Goal: Task Accomplishment & Management: Manage account settings

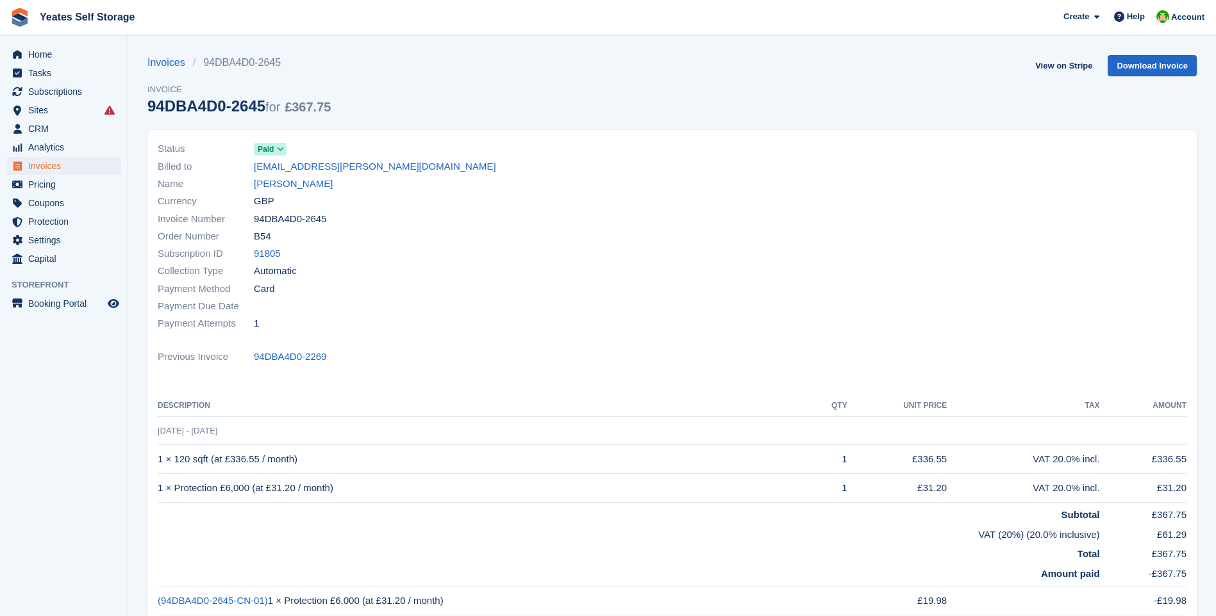
scroll to position [320, 0]
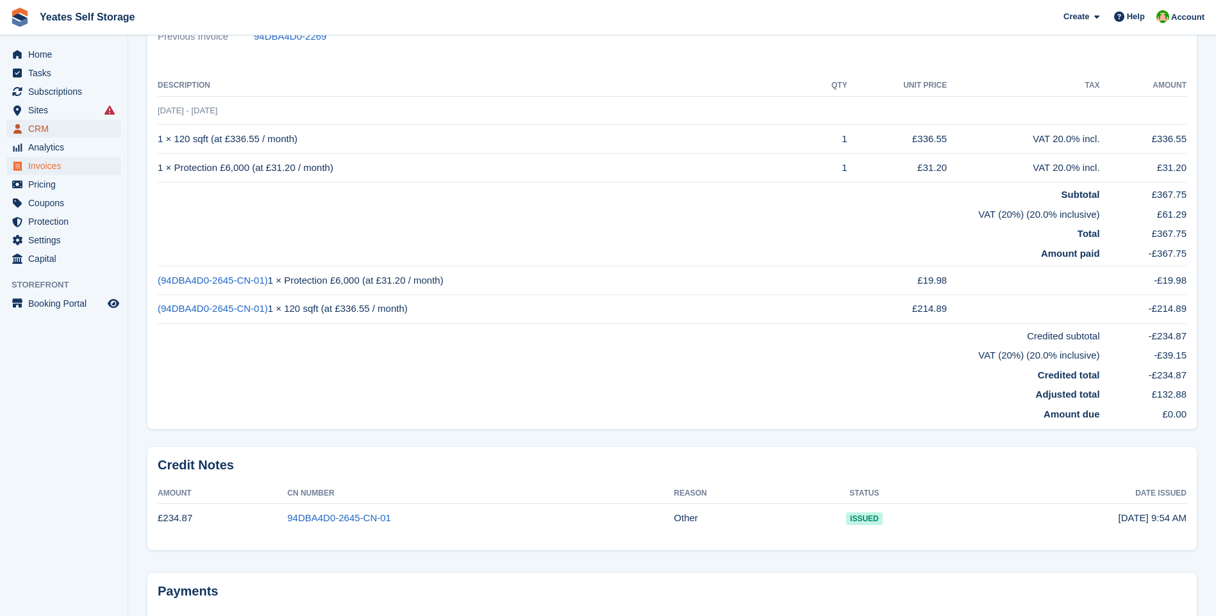
click at [44, 129] on span "CRM" at bounding box center [66, 129] width 77 height 18
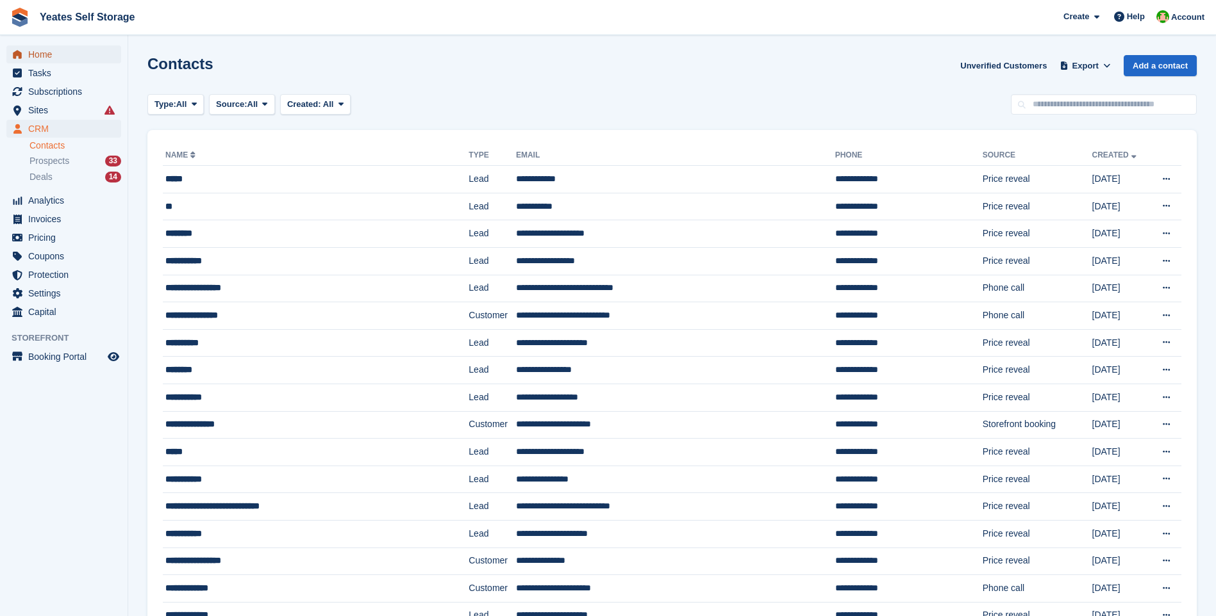
click at [45, 58] on span "Home" at bounding box center [66, 54] width 77 height 18
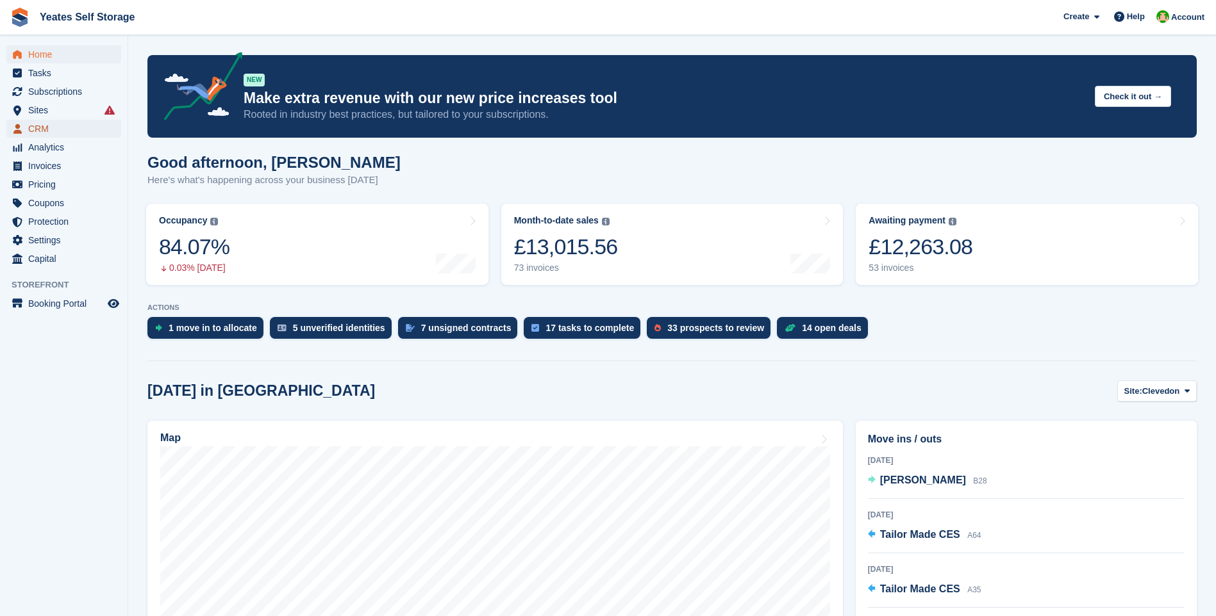
click at [42, 125] on span "CRM" at bounding box center [66, 129] width 77 height 18
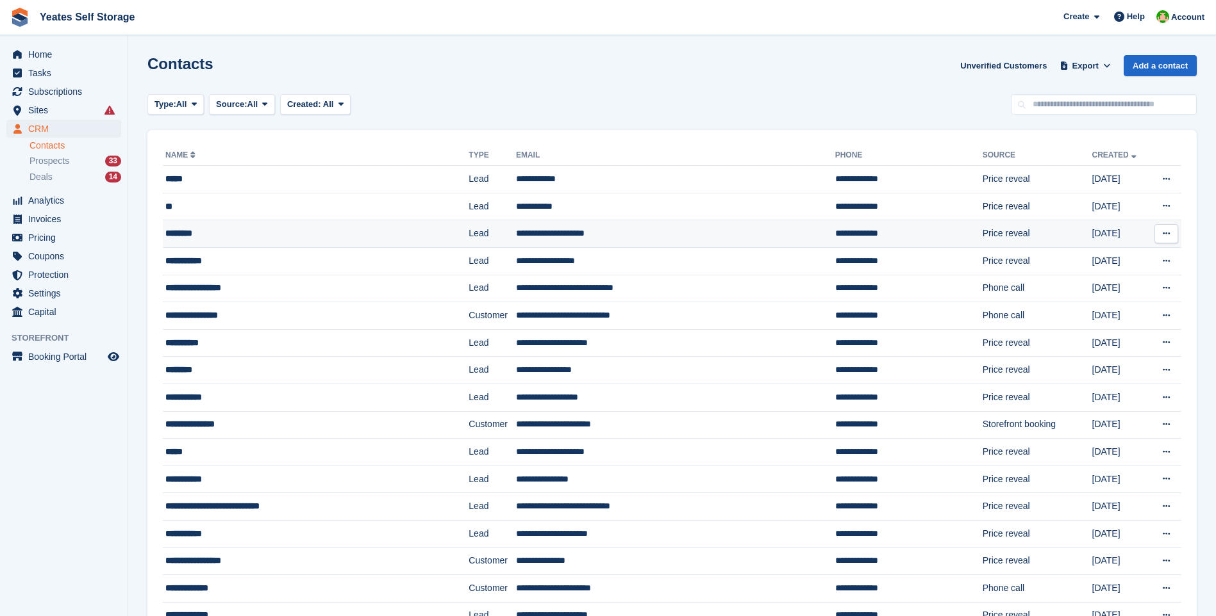
click at [613, 226] on td "**********" at bounding box center [675, 234] width 319 height 28
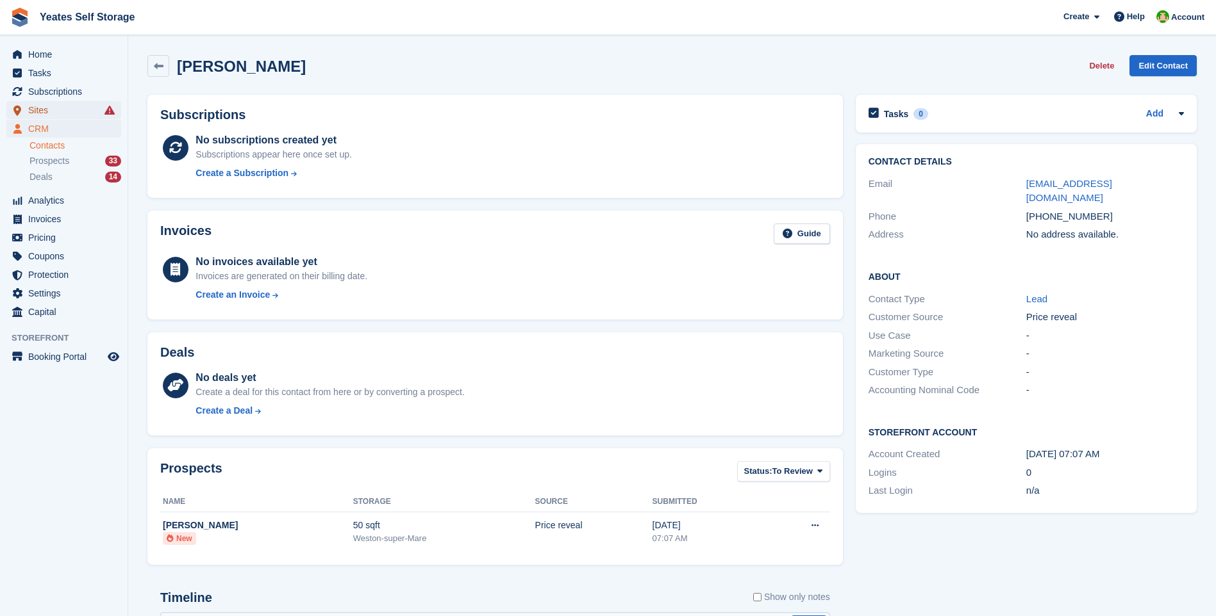
click at [44, 105] on span "Sites" at bounding box center [66, 110] width 77 height 18
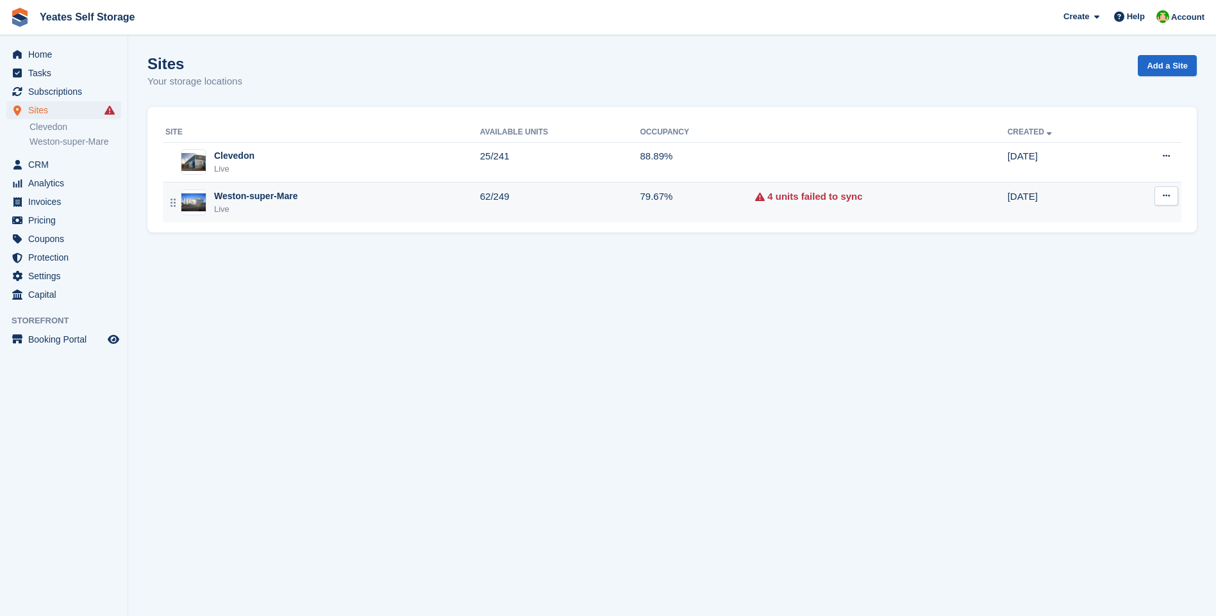
click at [247, 199] on div "Weston-super-Mare" at bounding box center [255, 196] width 83 height 13
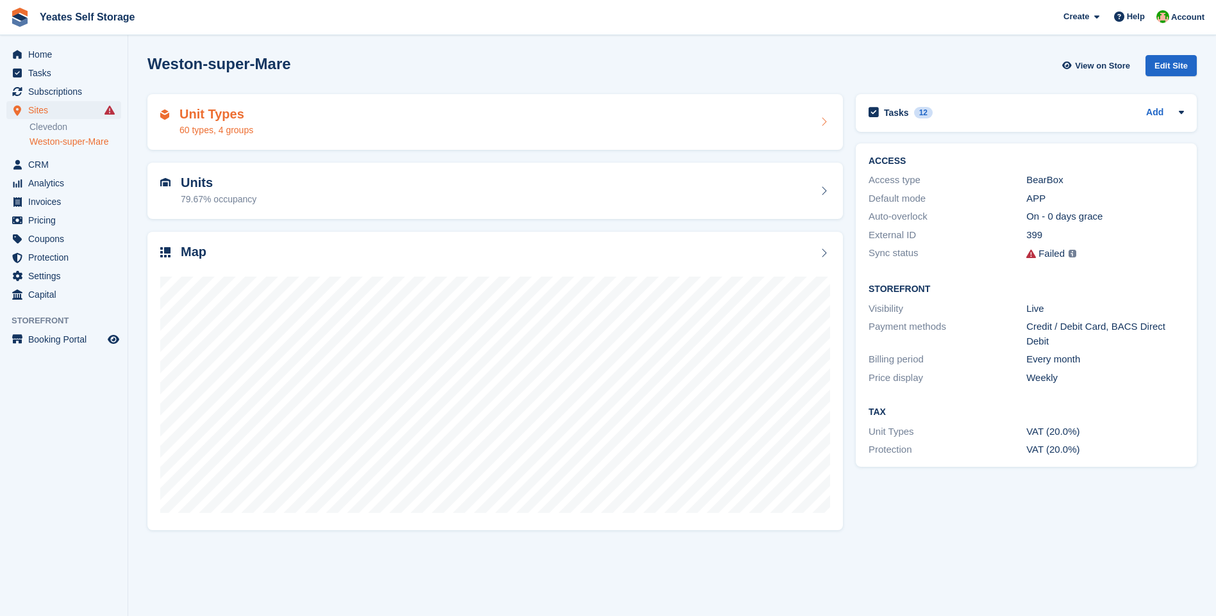
click at [813, 122] on div "Unit Types 60 types, 4 groups" at bounding box center [495, 122] width 670 height 31
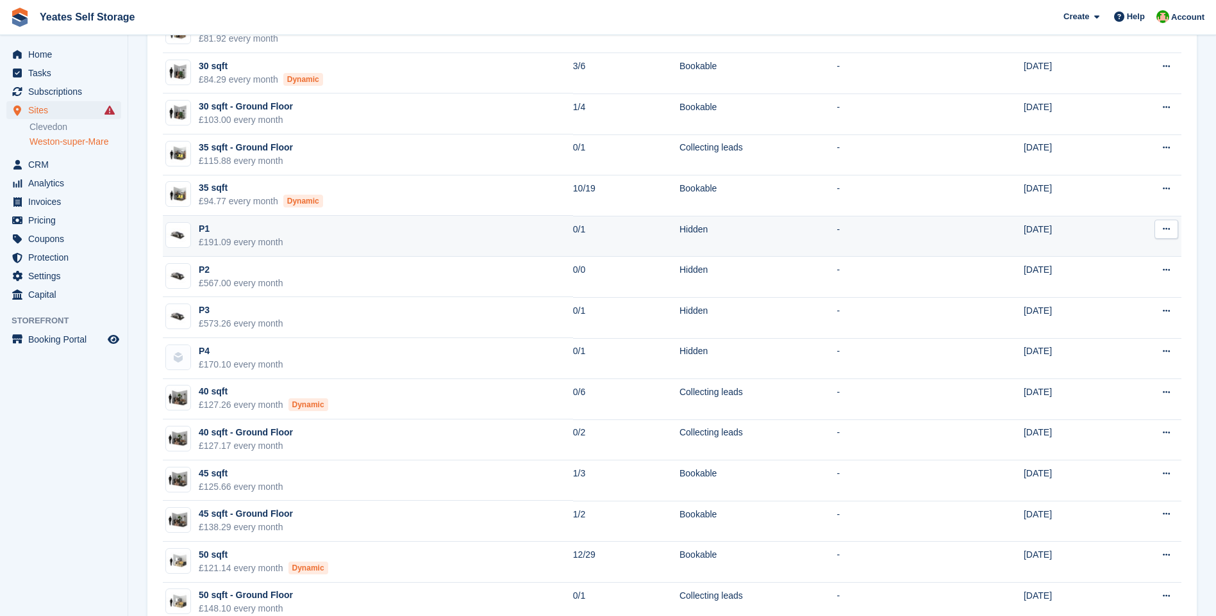
scroll to position [577, 0]
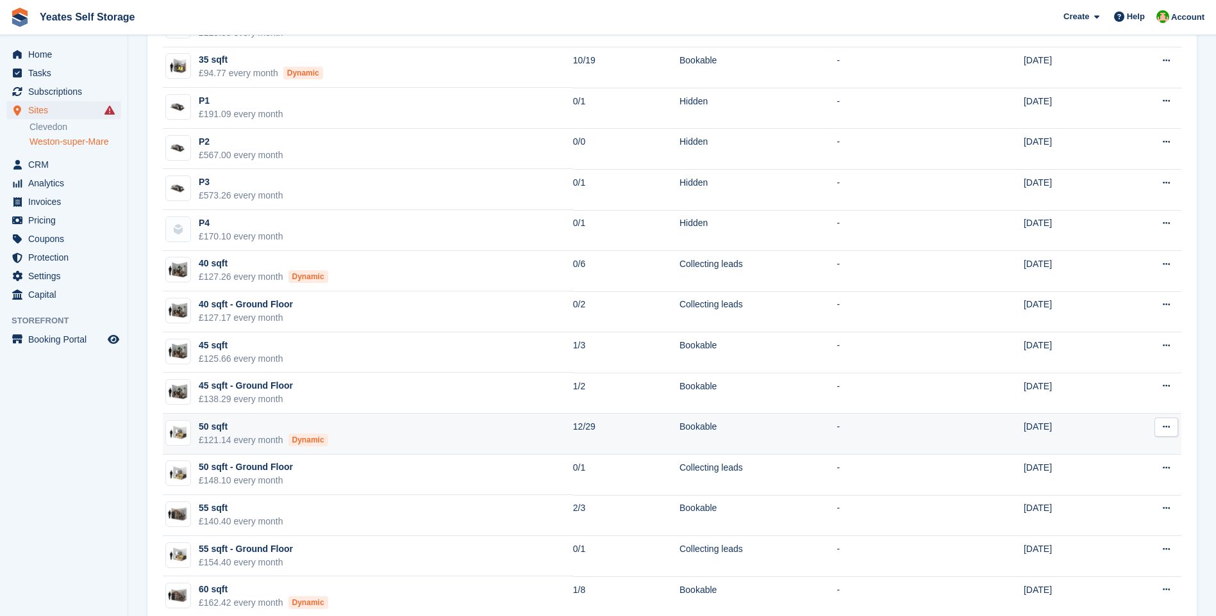
click at [242, 436] on div "£121.14 every month Dynamic" at bounding box center [263, 440] width 129 height 13
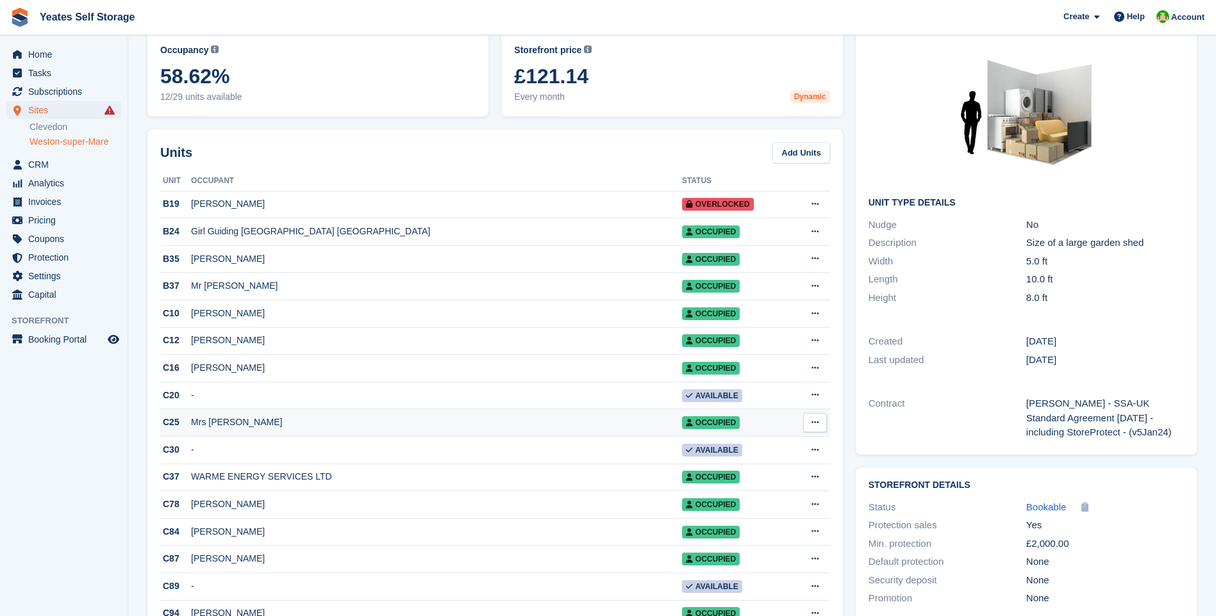
scroll to position [128, 0]
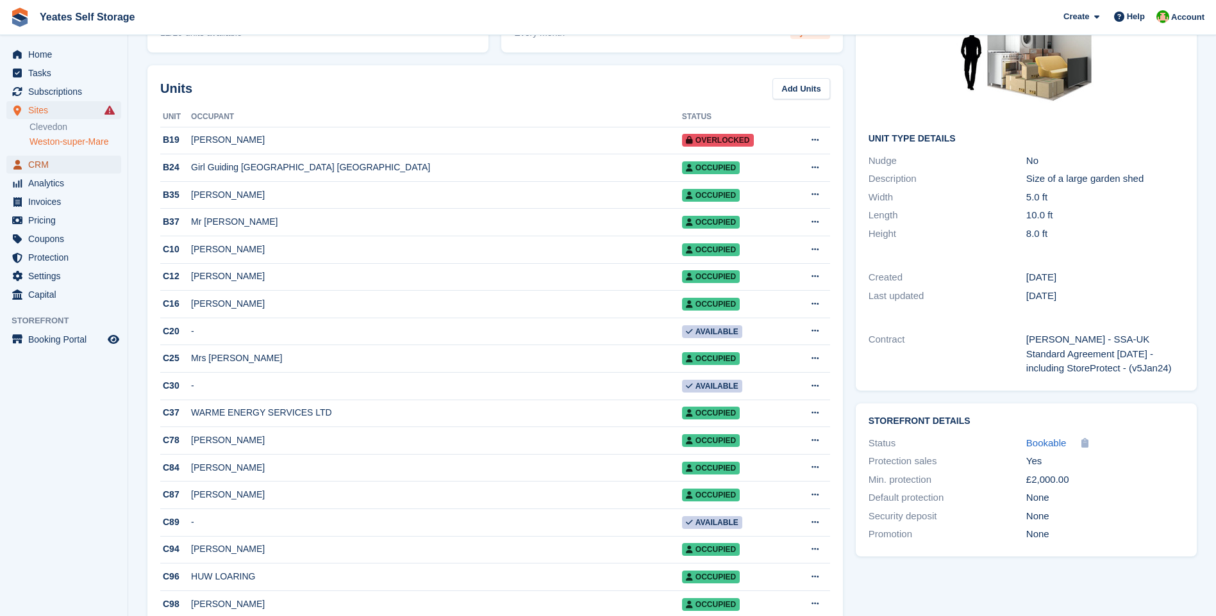
click at [43, 158] on span "CRM" at bounding box center [66, 165] width 77 height 18
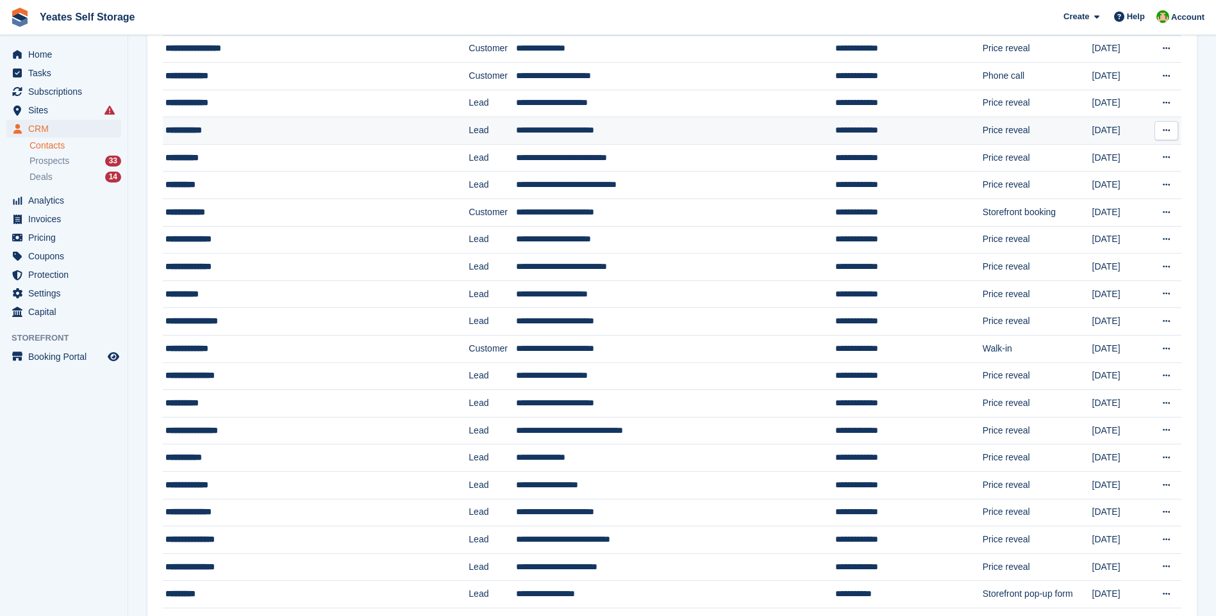
scroll to position [192, 0]
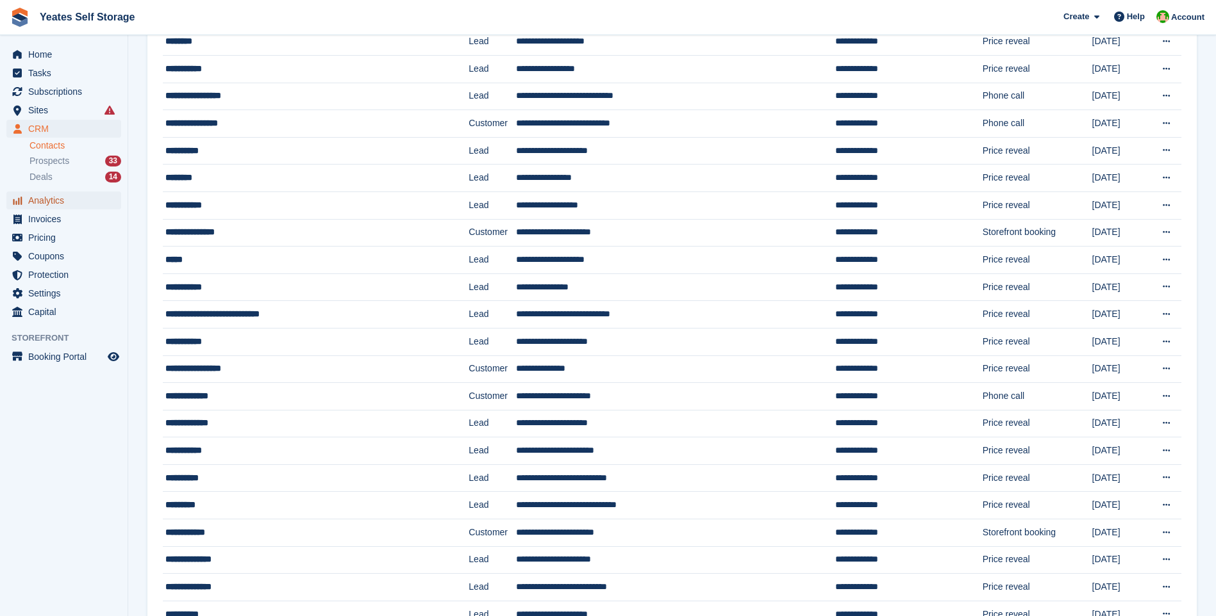
click at [49, 204] on span "Analytics" at bounding box center [66, 201] width 77 height 18
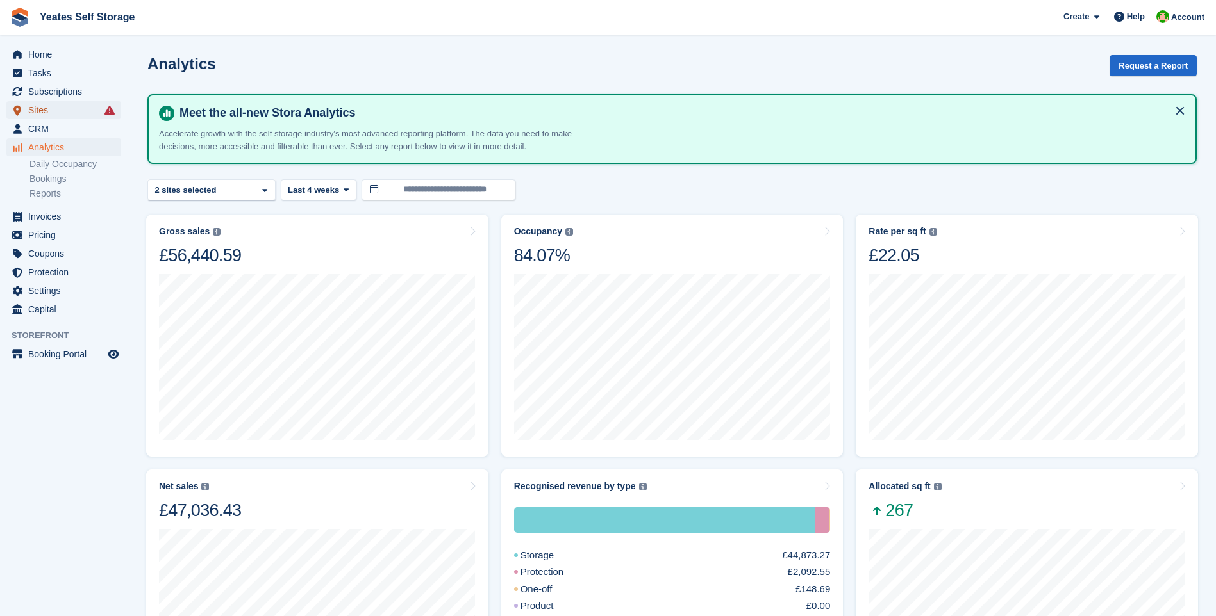
click at [37, 110] on span "Sites" at bounding box center [66, 110] width 77 height 18
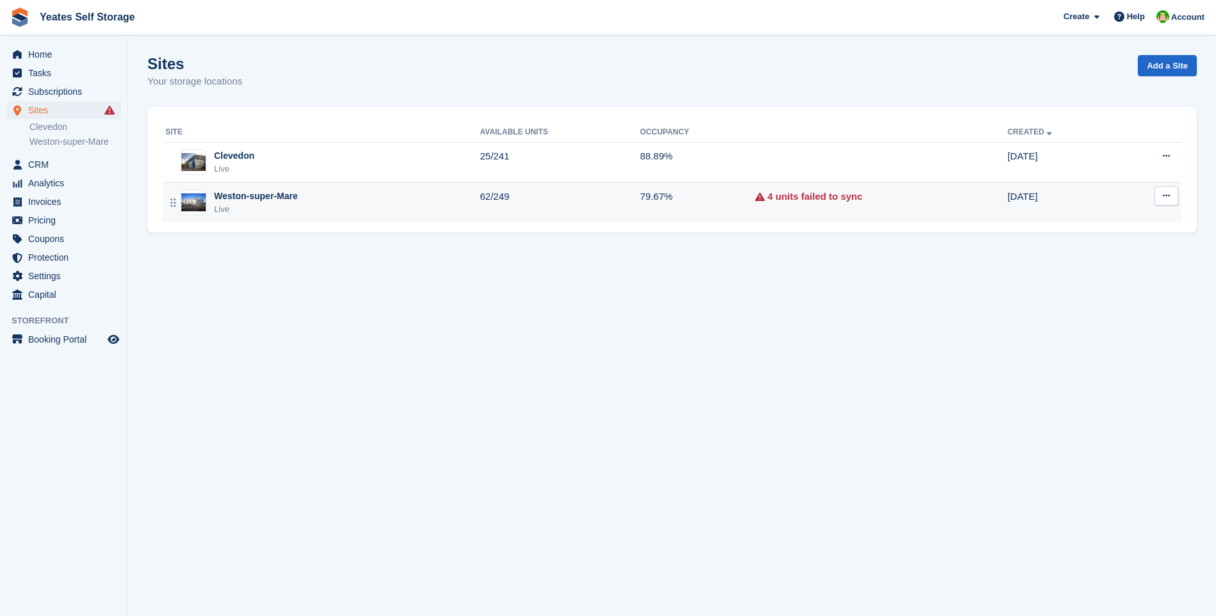
click at [352, 194] on div "Weston-super-Mare Live" at bounding box center [322, 203] width 315 height 26
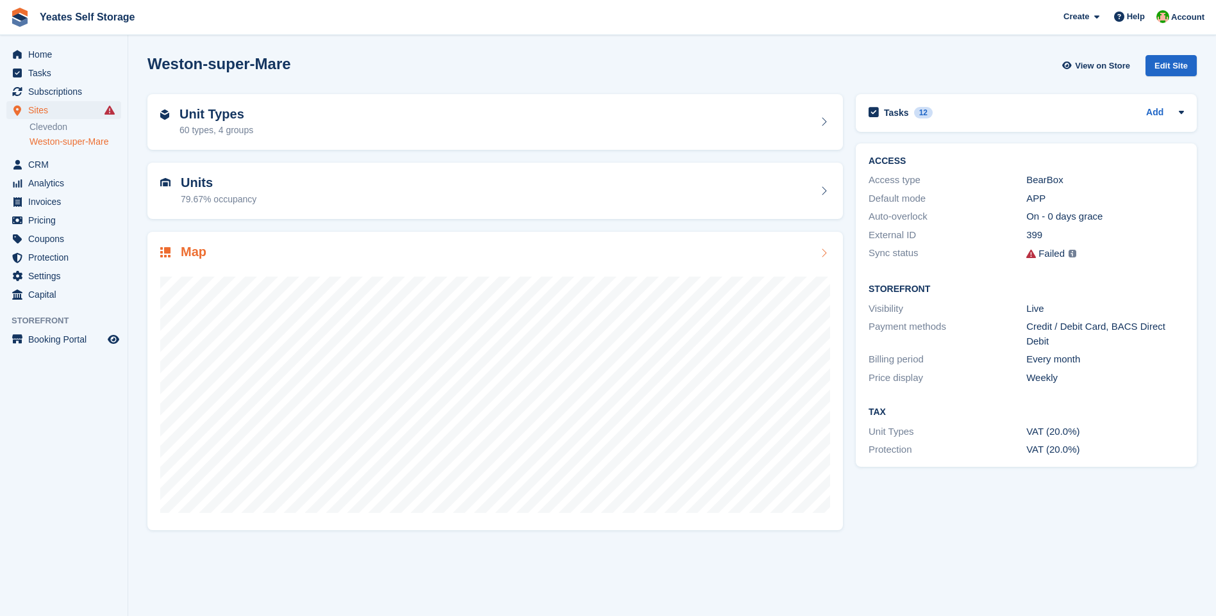
click at [822, 252] on icon at bounding box center [823, 253] width 13 height 10
click at [199, 131] on div "60 types, 4 groups" at bounding box center [216, 130] width 74 height 13
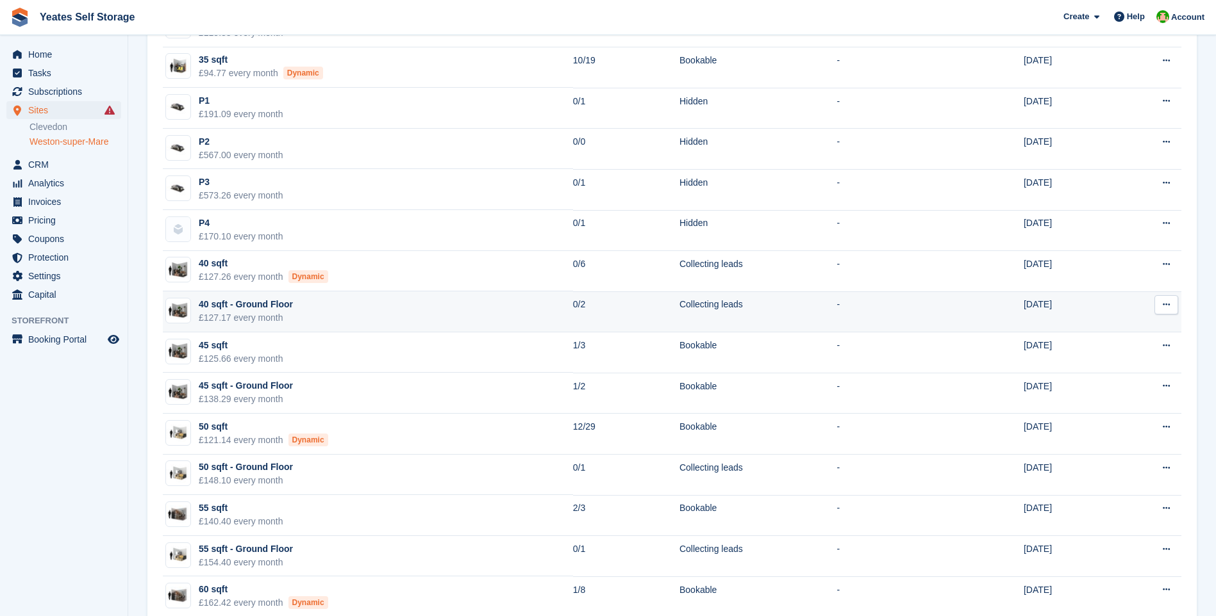
scroll to position [705, 0]
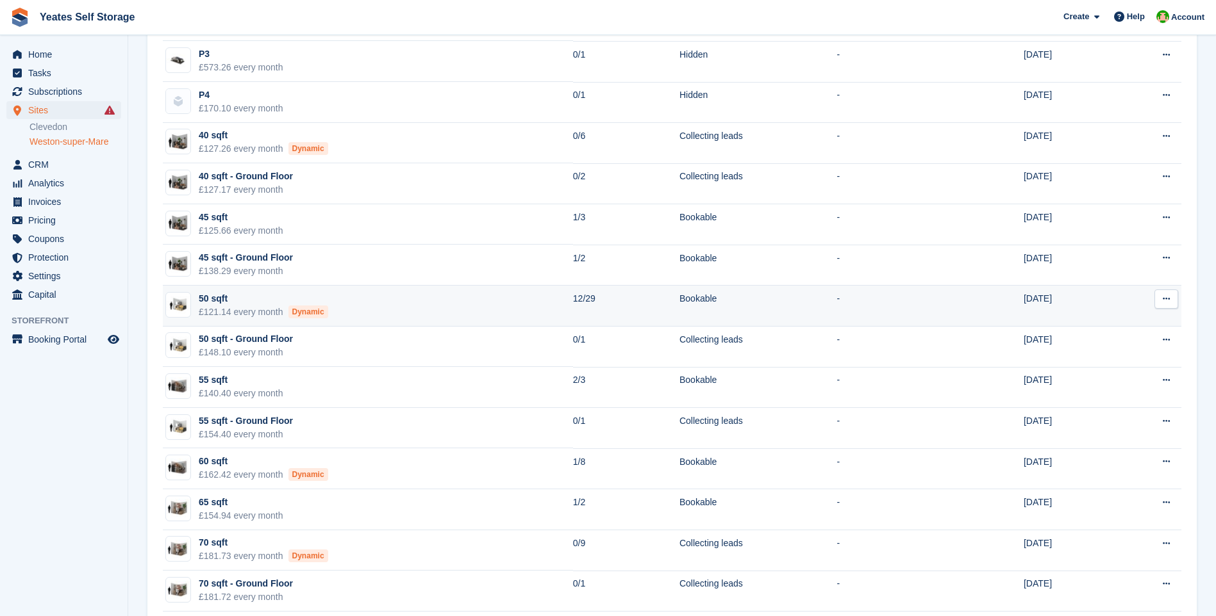
click at [212, 309] on div "£121.14 every month Dynamic" at bounding box center [263, 312] width 129 height 13
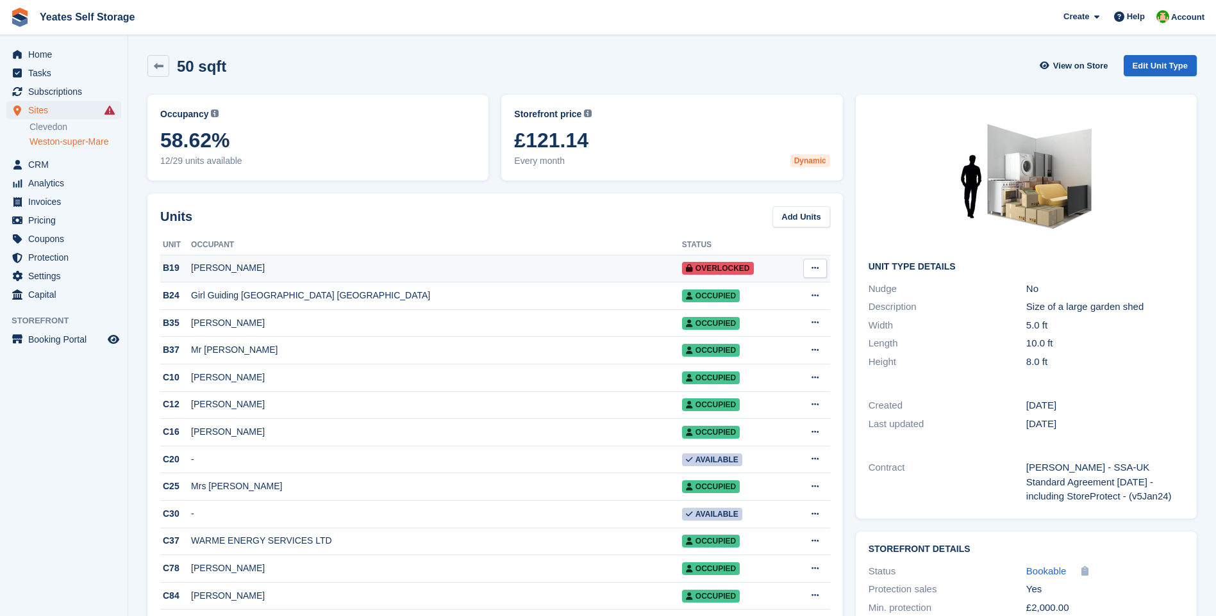
click at [231, 263] on div "[PERSON_NAME]" at bounding box center [436, 267] width 491 height 13
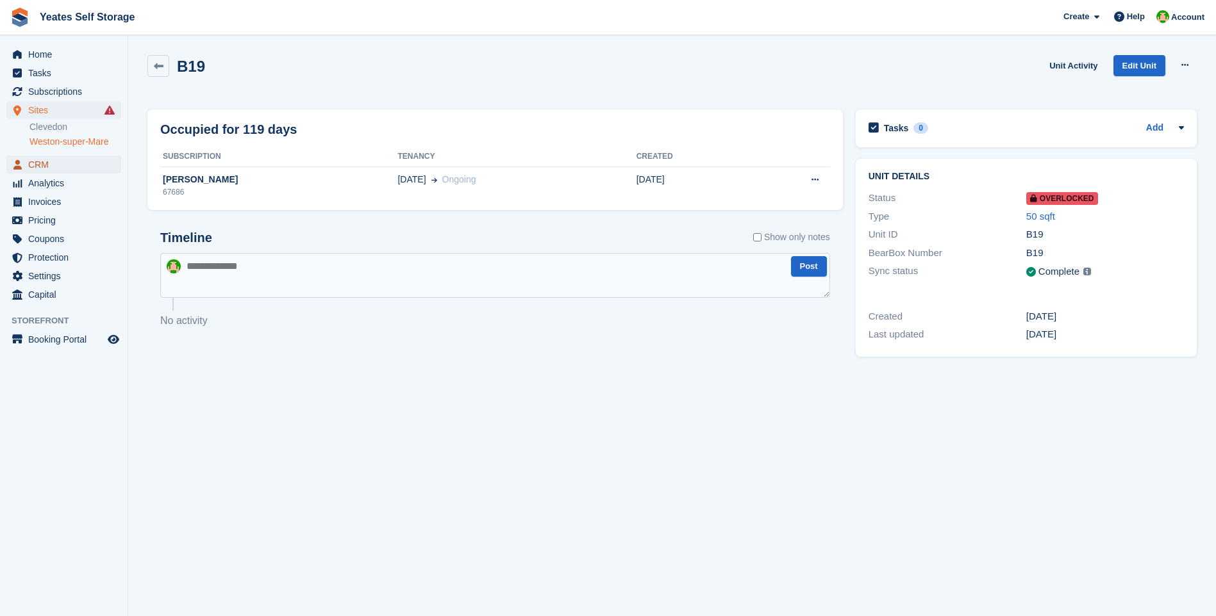
click at [40, 164] on span "CRM" at bounding box center [66, 165] width 77 height 18
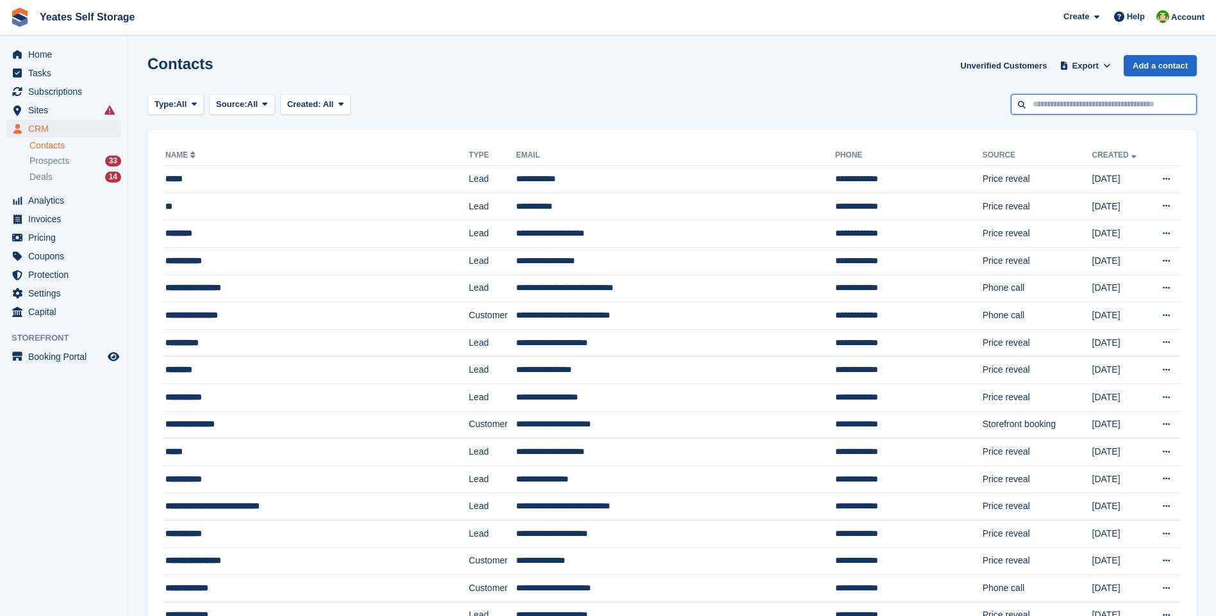
click at [1088, 103] on input "text" at bounding box center [1104, 104] width 186 height 21
type input "******"
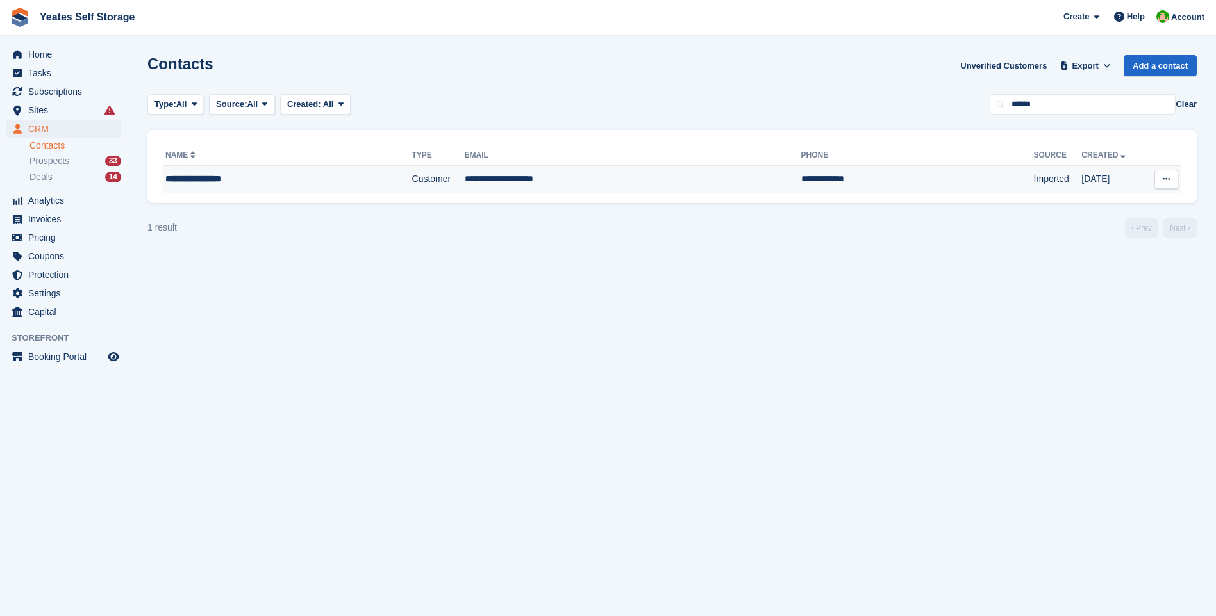
click at [499, 185] on td "**********" at bounding box center [633, 179] width 336 height 27
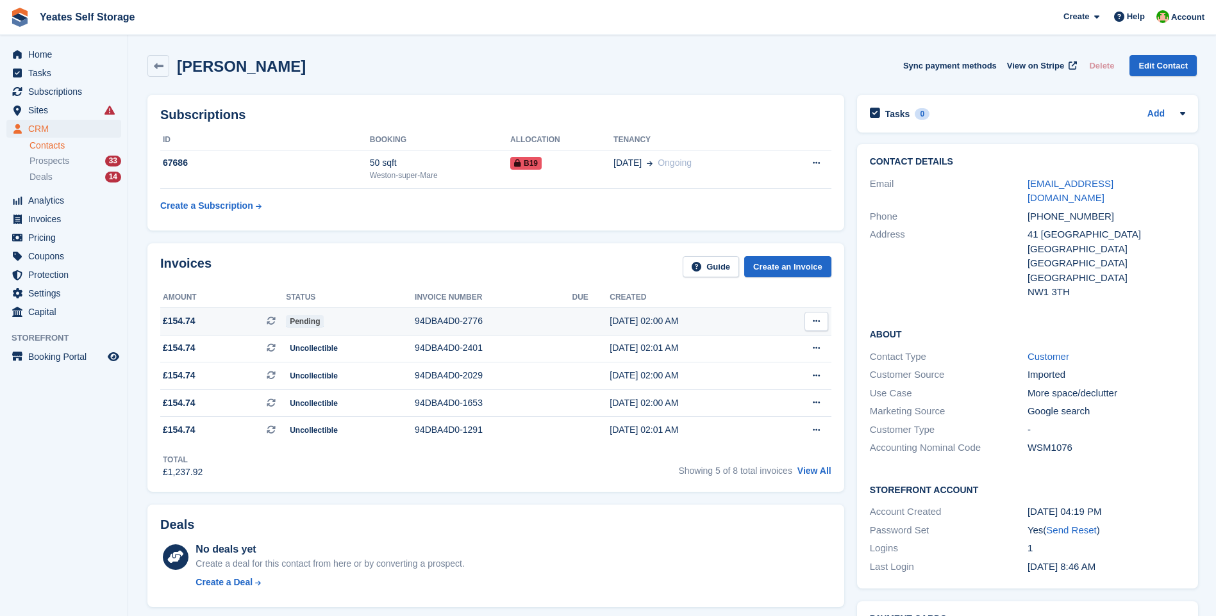
click at [188, 317] on span "£154.74" at bounding box center [179, 321] width 33 height 13
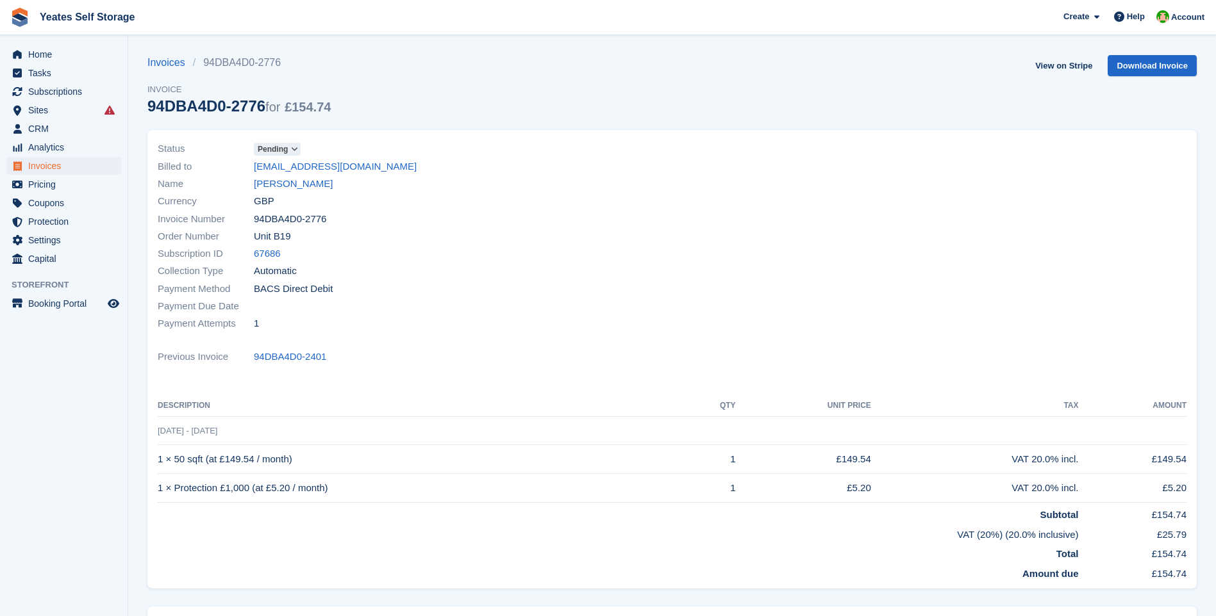
click at [295, 148] on icon at bounding box center [294, 149] width 7 height 8
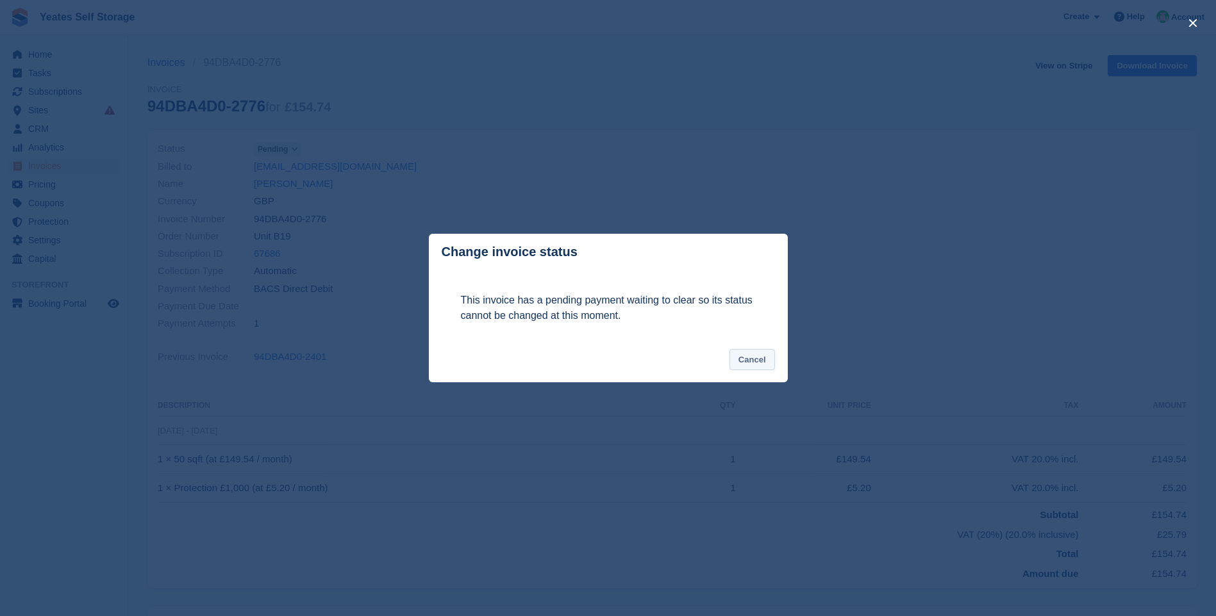
click at [767, 356] on button "Cancel" at bounding box center [751, 359] width 45 height 21
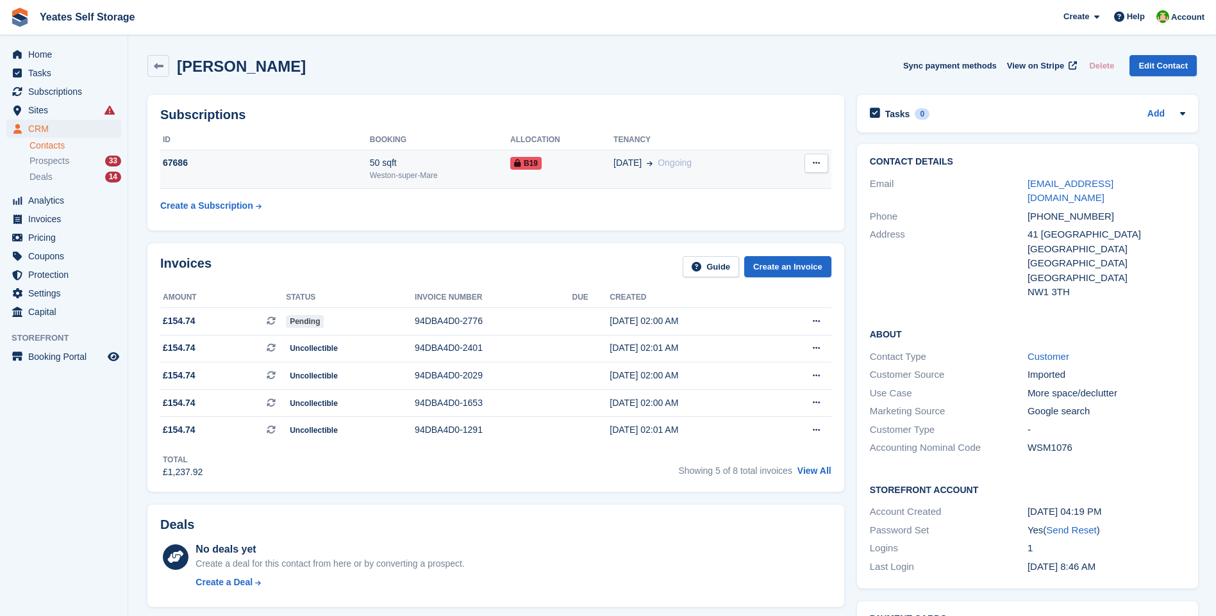
click at [497, 167] on div "50 sqft" at bounding box center [440, 162] width 140 height 13
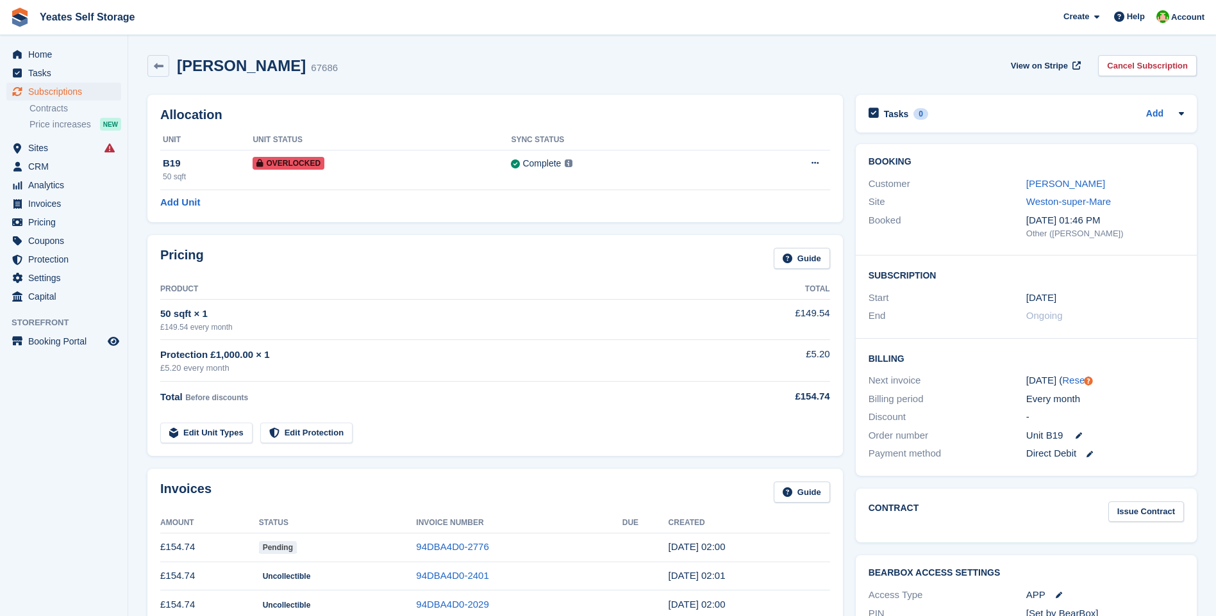
click at [1139, 66] on link "Cancel Subscription" at bounding box center [1147, 65] width 99 height 21
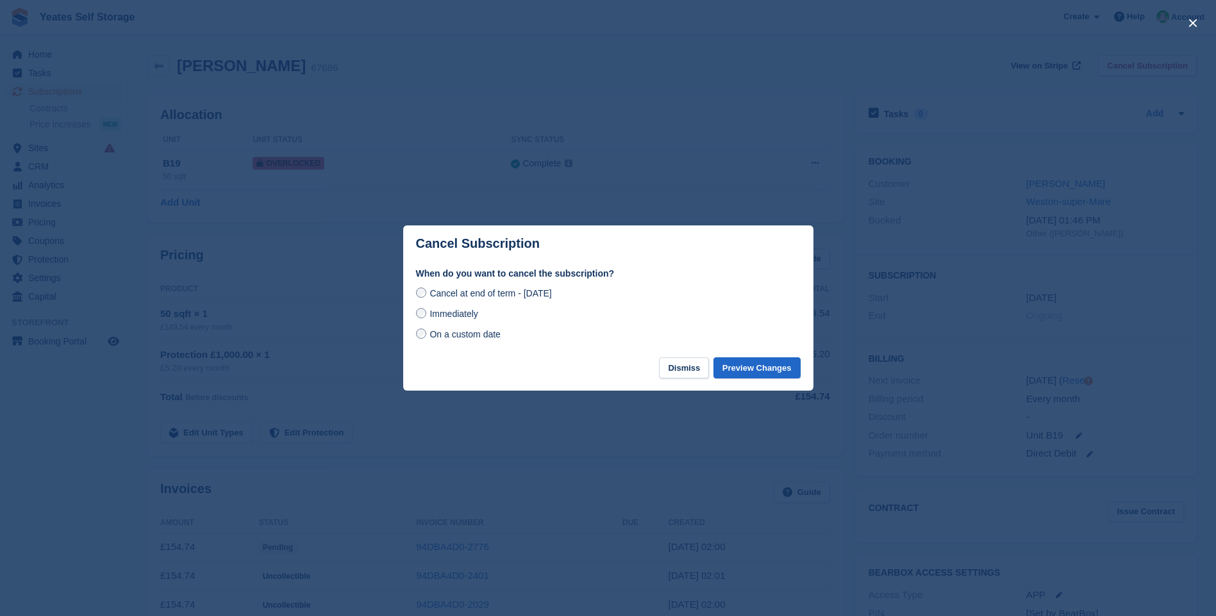
click at [438, 338] on span "On a custom date" at bounding box center [464, 334] width 71 height 10
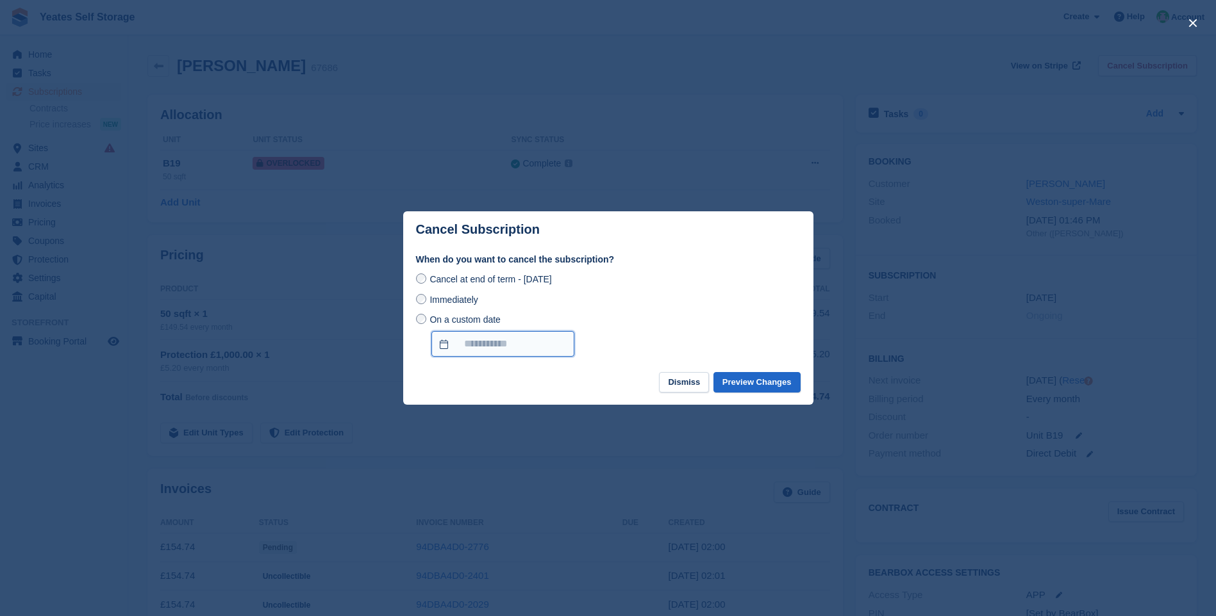
click at [506, 343] on input "On a custom date" at bounding box center [502, 344] width 143 height 26
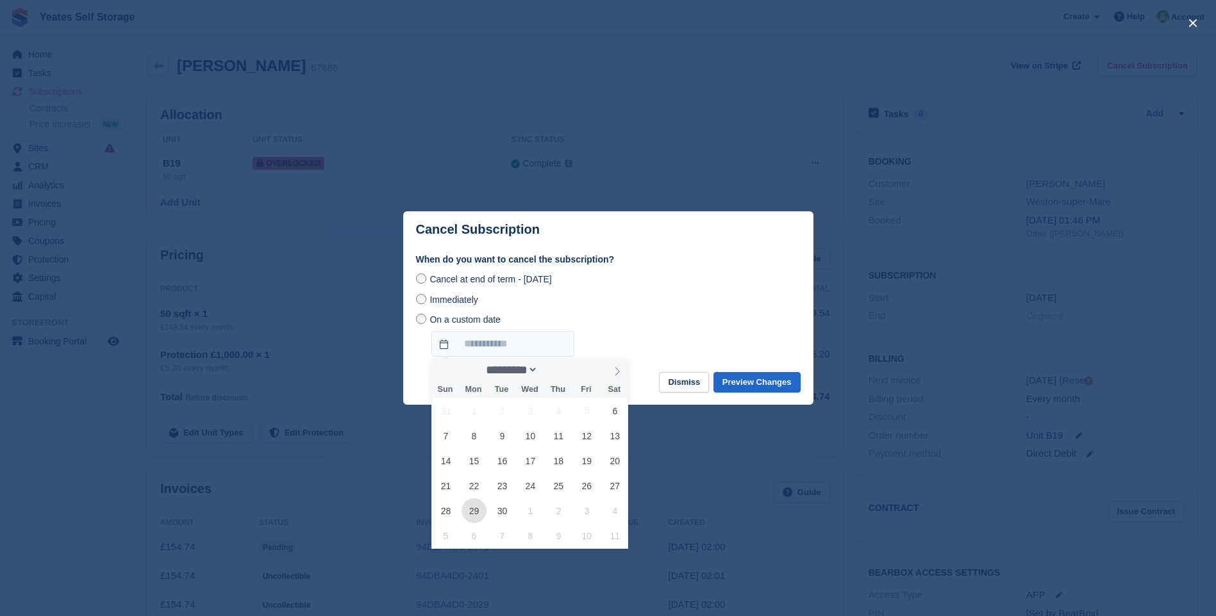
click at [474, 511] on span "29" at bounding box center [473, 511] width 25 height 25
type input "**********"
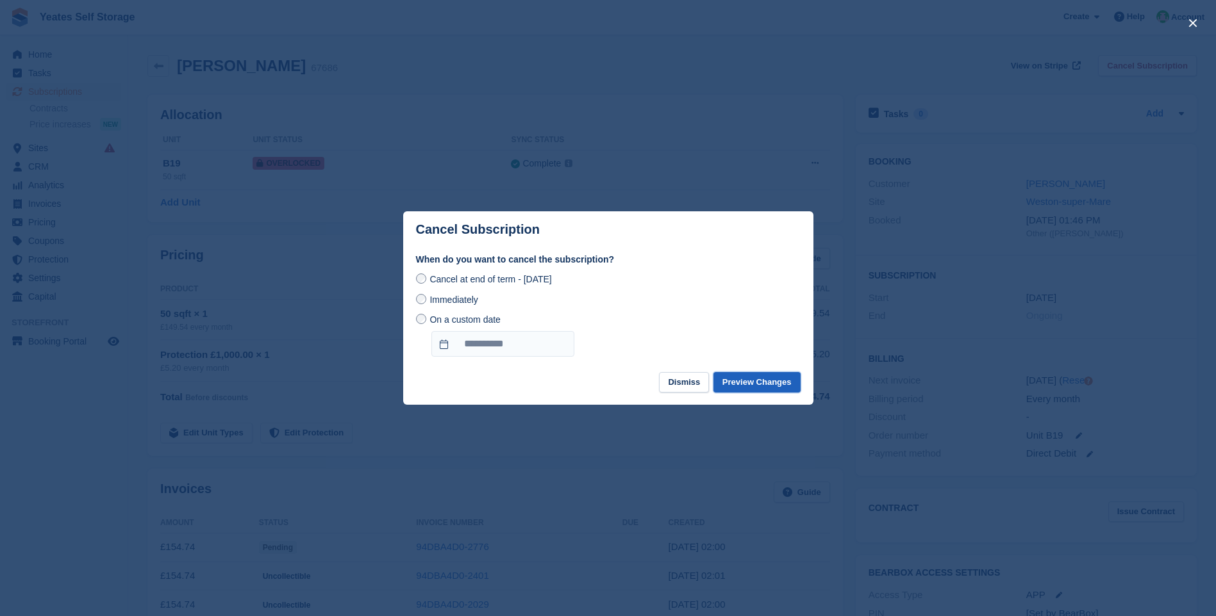
click at [763, 380] on button "Preview Changes" at bounding box center [756, 382] width 87 height 21
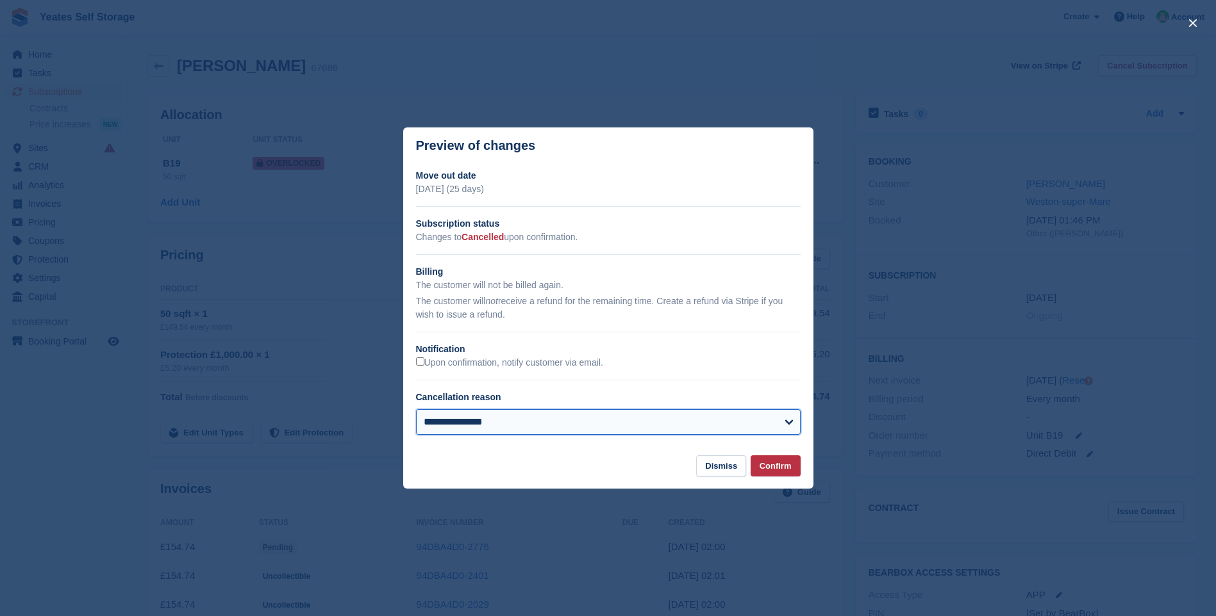
click at [534, 414] on select "**********" at bounding box center [608, 422] width 384 height 26
select select "*****"
click at [416, 411] on select "**********" at bounding box center [608, 422] width 384 height 26
click at [784, 463] on button "Confirm" at bounding box center [775, 466] width 50 height 21
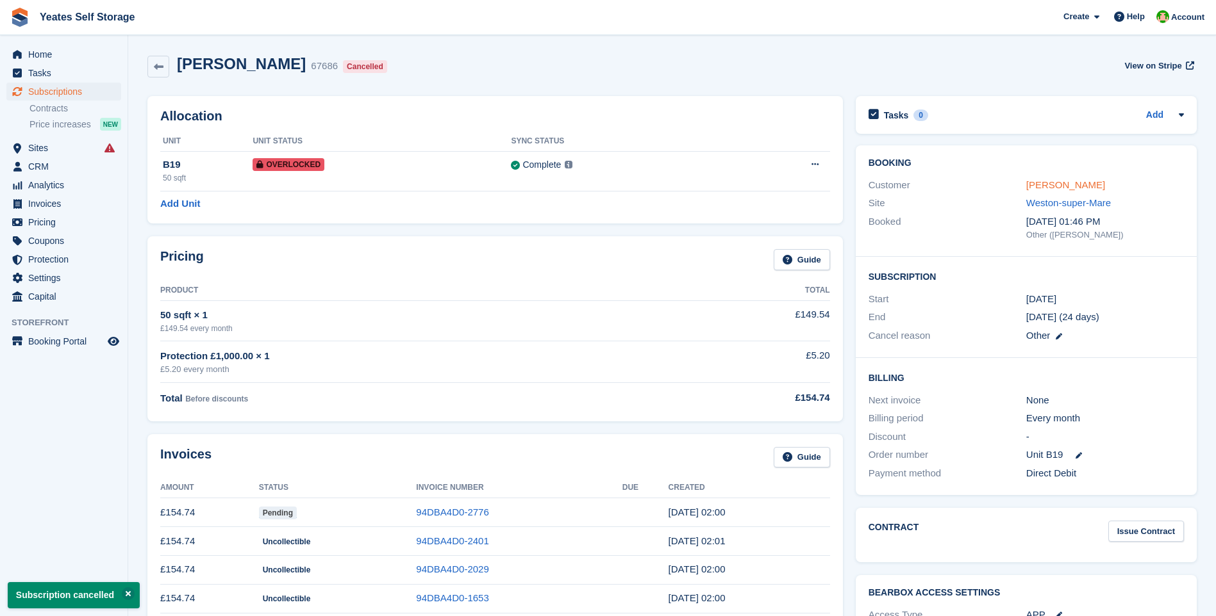
click at [1065, 188] on link "Miss Kelly Styles" at bounding box center [1065, 184] width 79 height 11
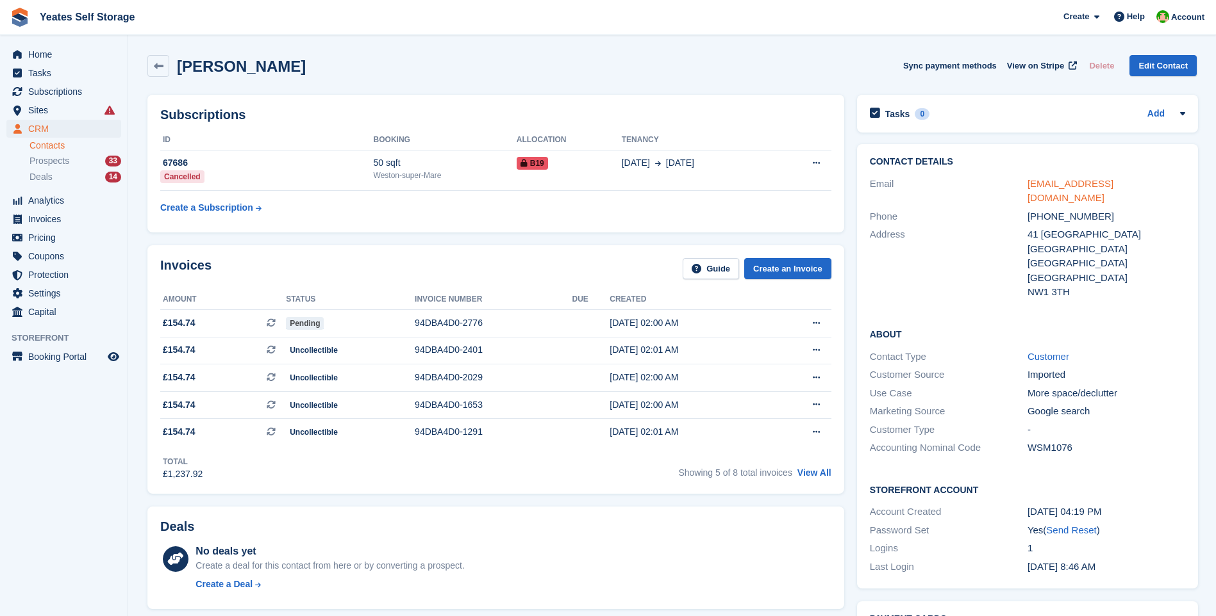
click at [1103, 184] on link "kstylee31@yahoo.co.uk" at bounding box center [1070, 191] width 86 height 26
click at [38, 105] on span "Sites" at bounding box center [66, 110] width 77 height 18
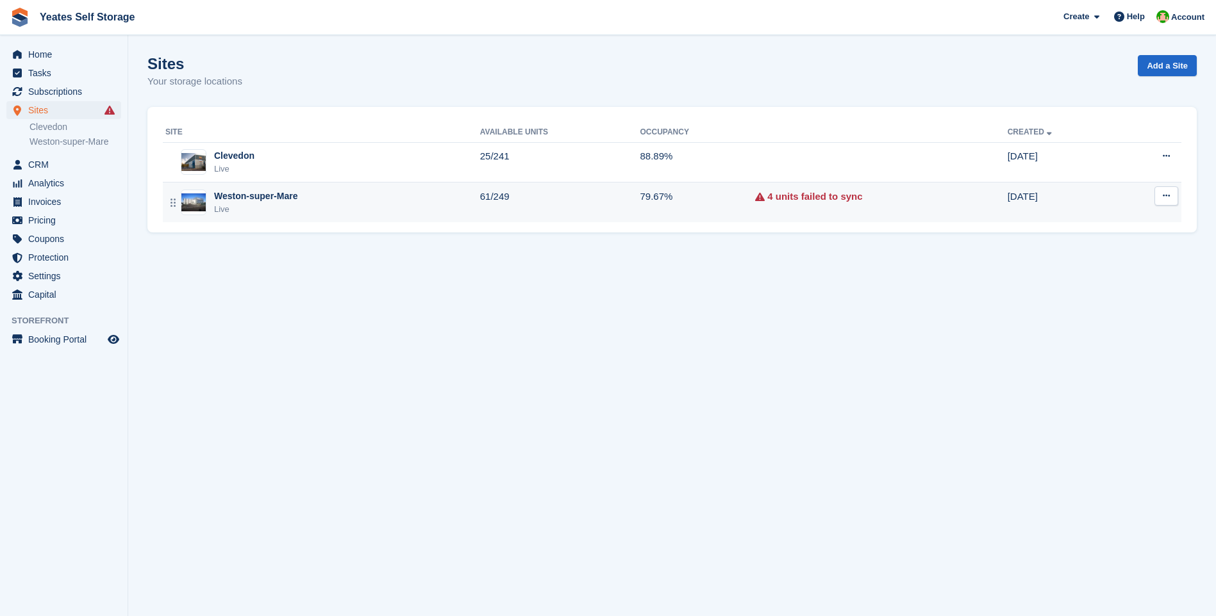
click at [258, 206] on div "Live" at bounding box center [255, 209] width 83 height 13
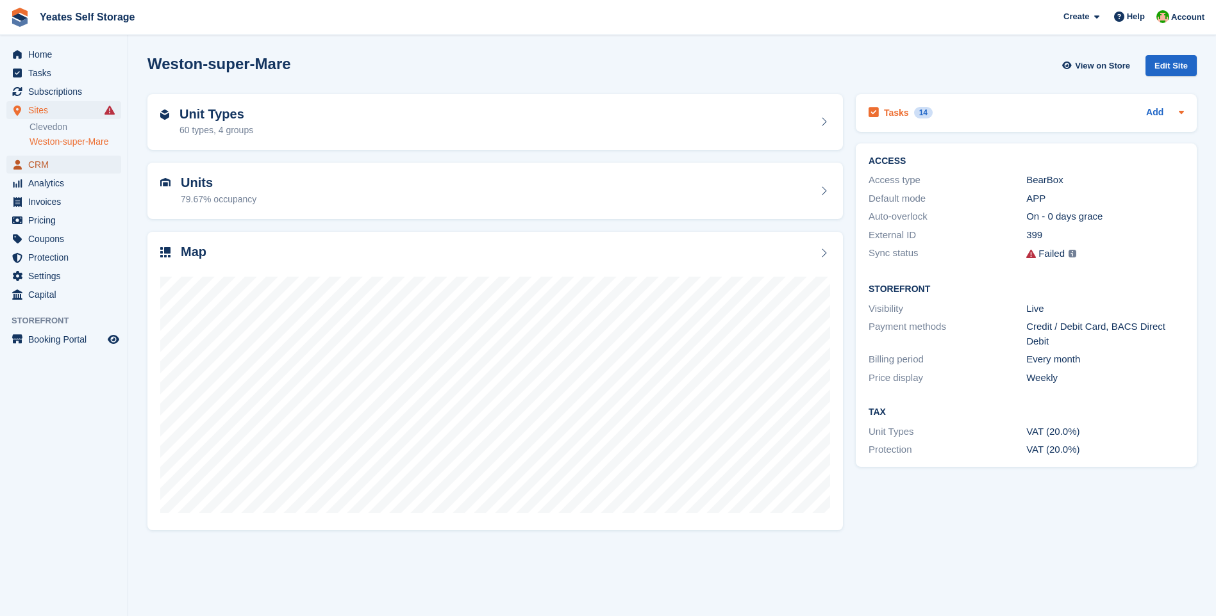
click at [41, 165] on span "CRM" at bounding box center [66, 165] width 77 height 18
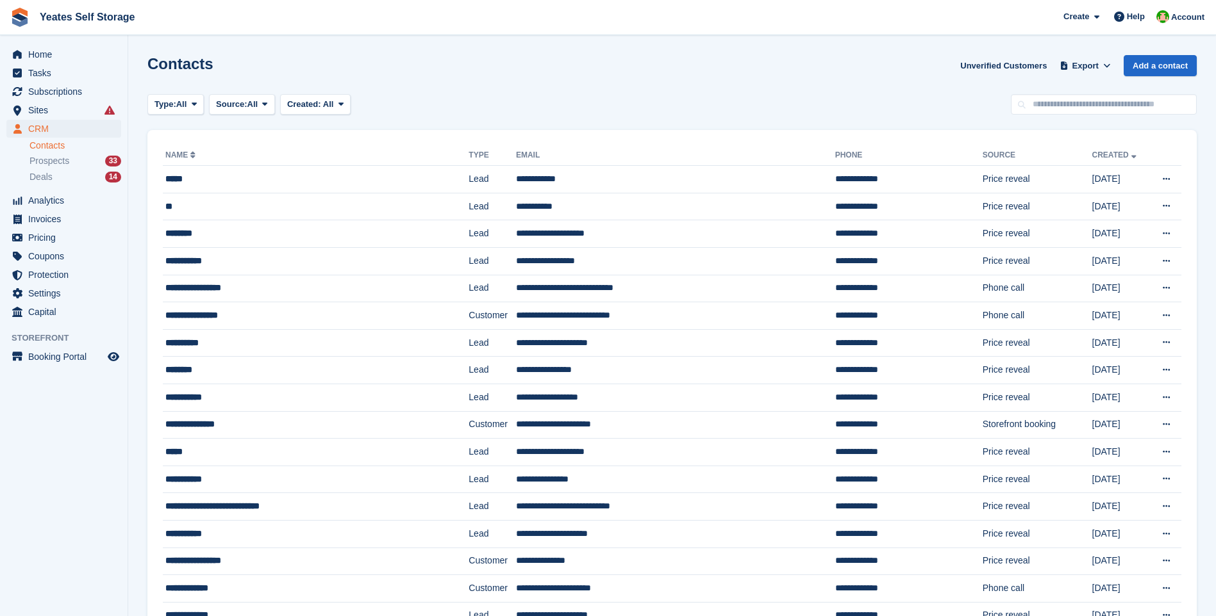
click at [53, 149] on link "Contacts" at bounding box center [75, 146] width 92 height 12
click at [1062, 108] on input "text" at bounding box center [1104, 104] width 186 height 21
type input "****"
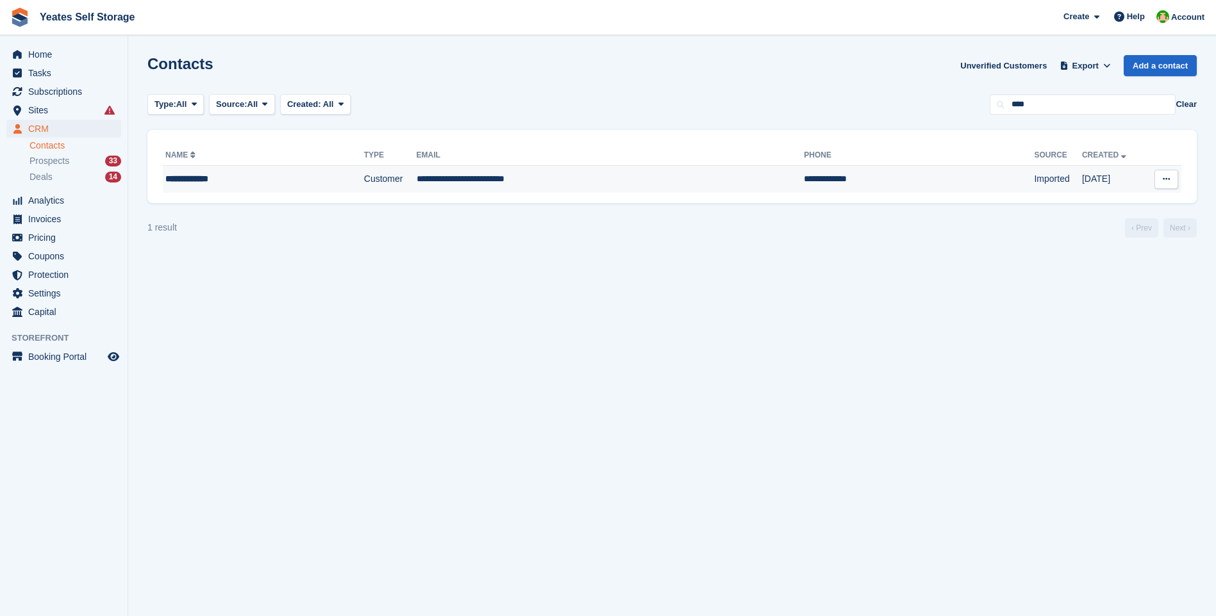
click at [446, 179] on td "**********" at bounding box center [611, 179] width 388 height 27
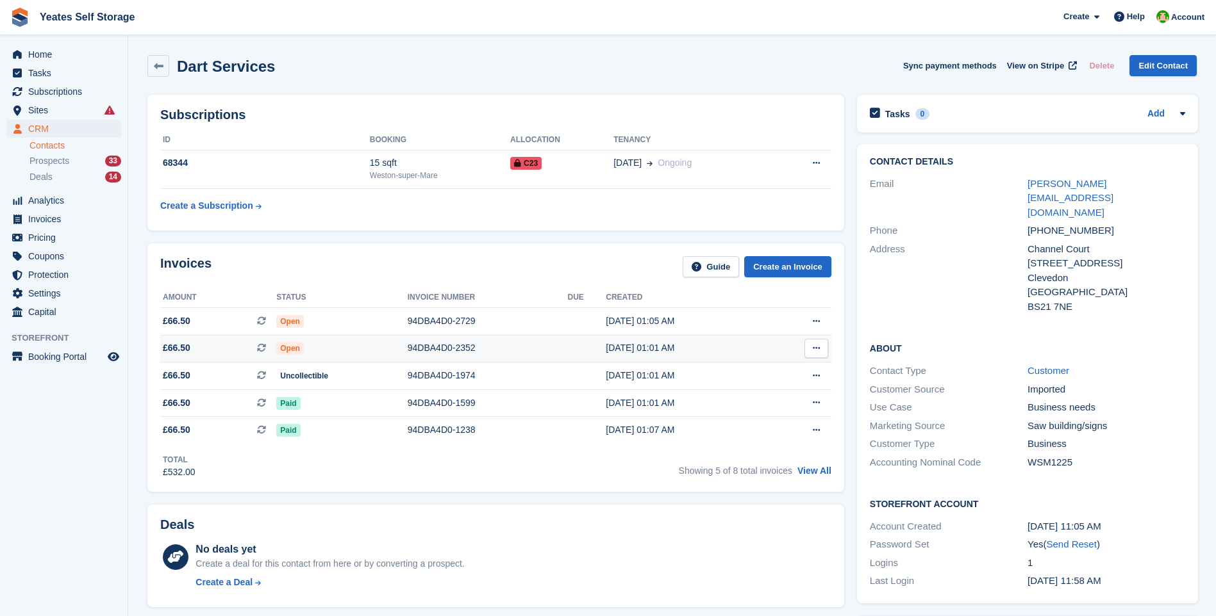
click at [194, 352] on span "£66.50 This is a recurring subscription invoice." at bounding box center [218, 348] width 116 height 13
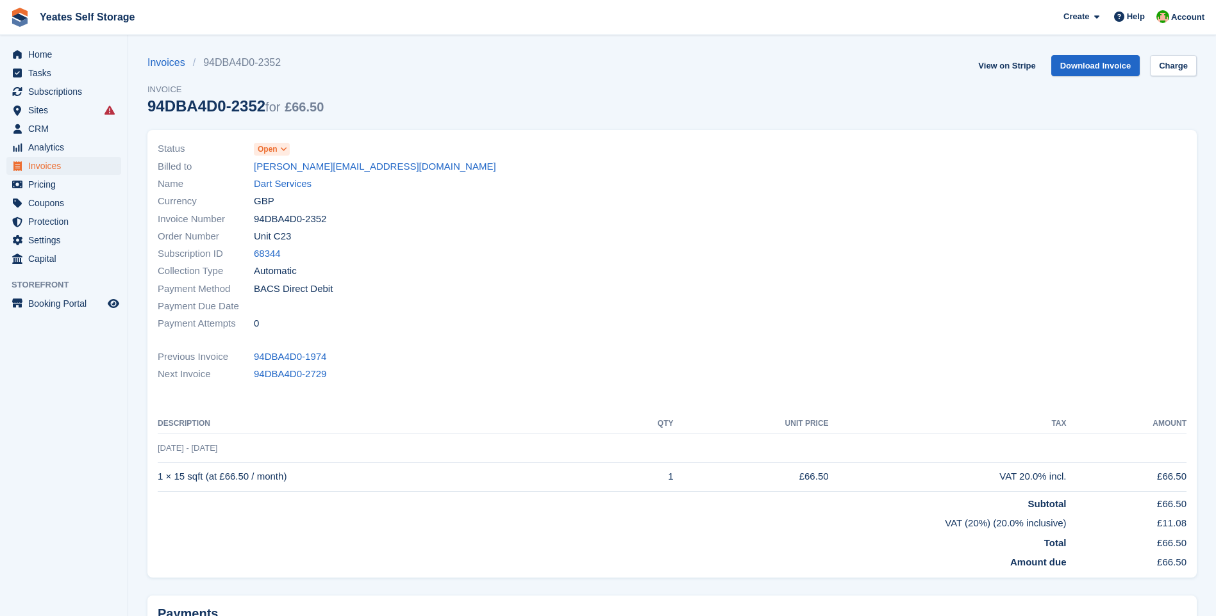
click at [281, 148] on icon at bounding box center [283, 149] width 7 height 8
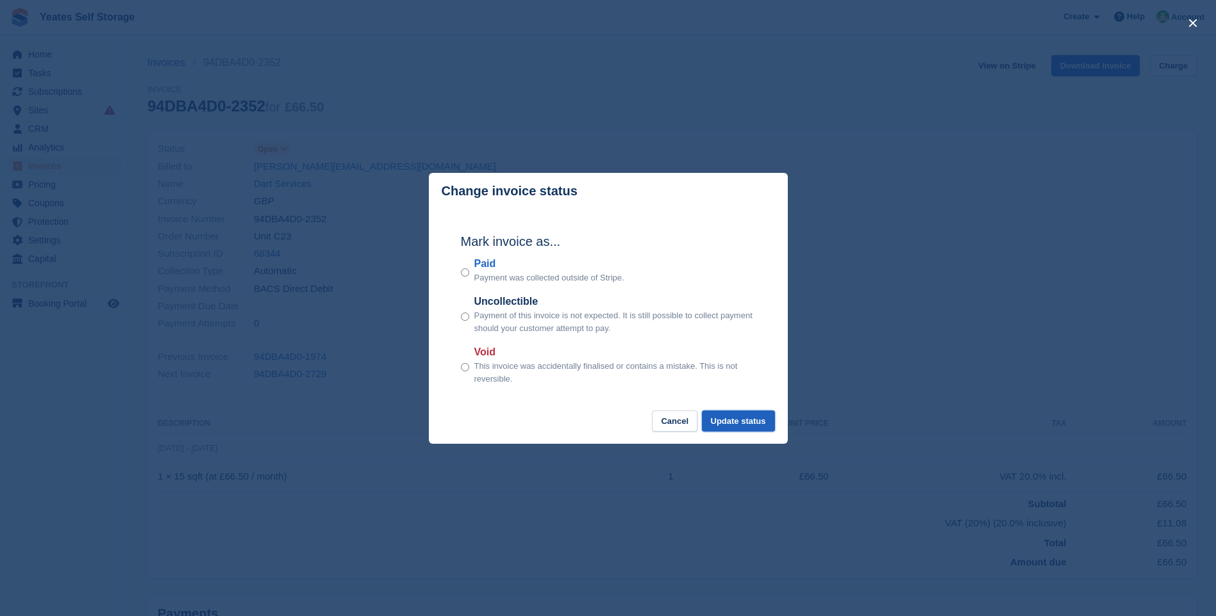
click at [739, 424] on button "Update status" at bounding box center [738, 421] width 73 height 21
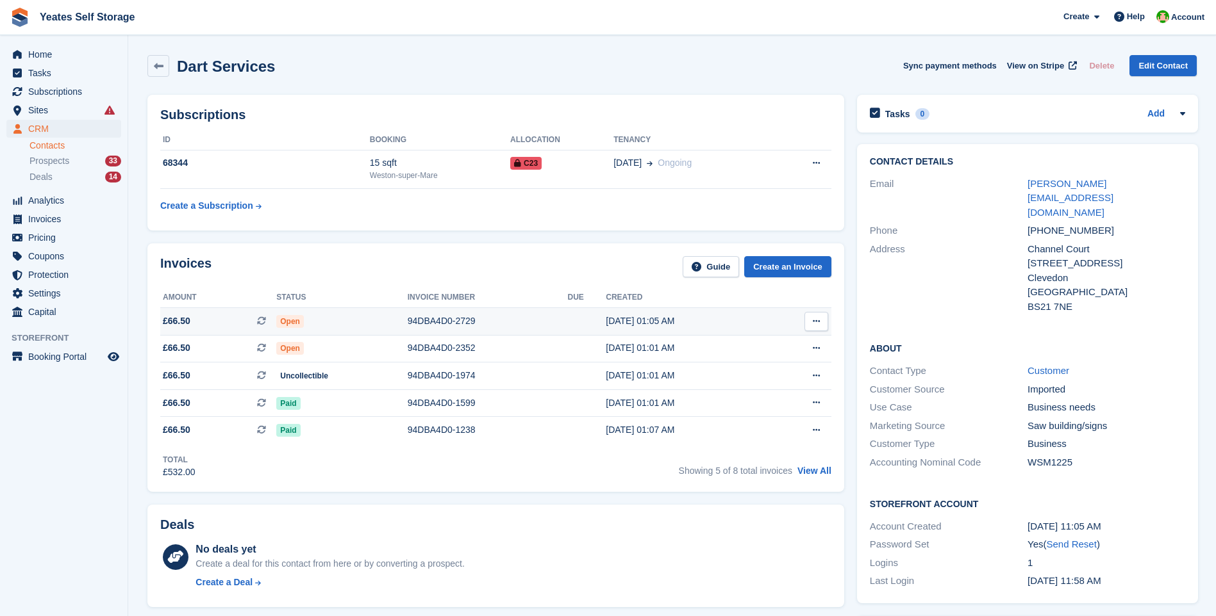
click at [203, 323] on span "£66.50 This is a recurring subscription invoice." at bounding box center [218, 321] width 116 height 13
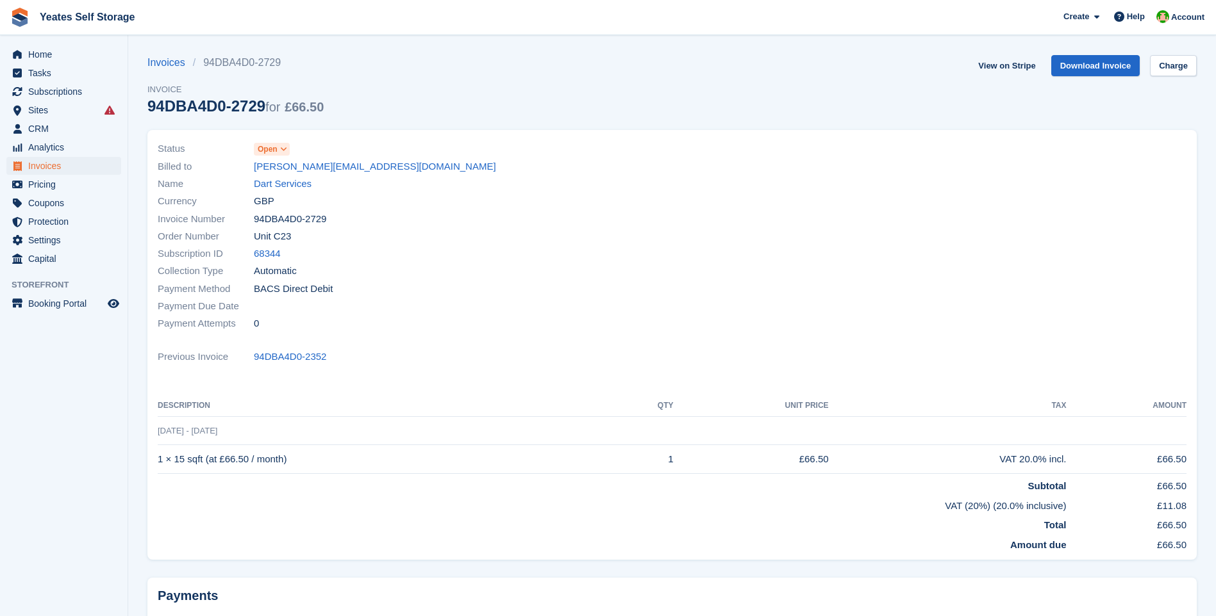
click at [282, 153] on icon at bounding box center [283, 149] width 7 height 8
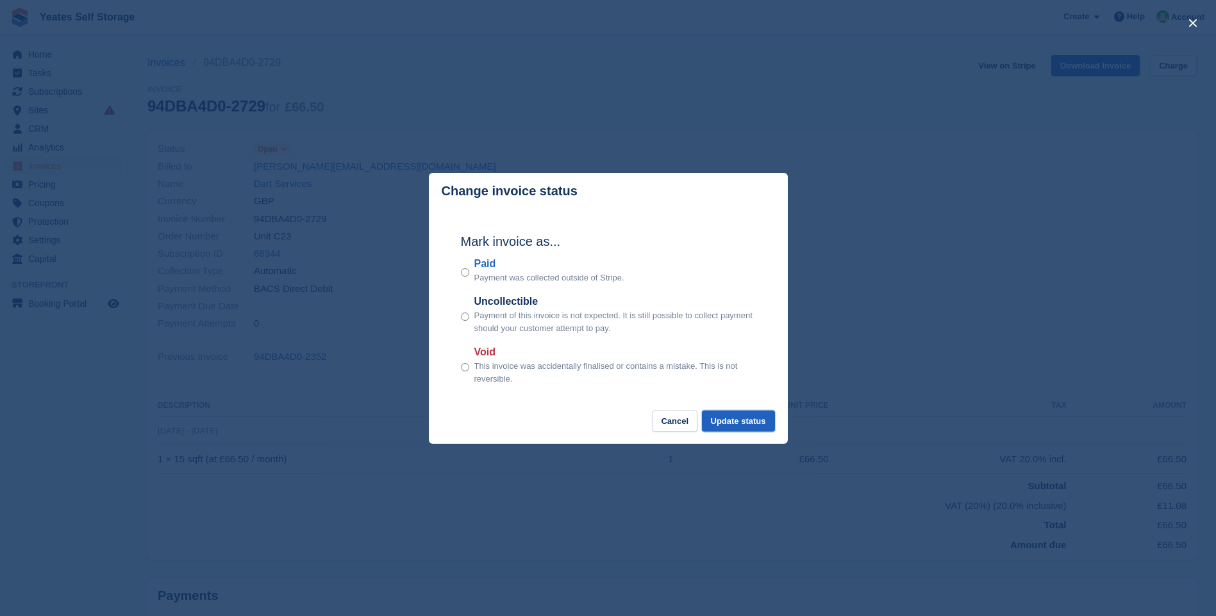
click at [736, 424] on button "Update status" at bounding box center [738, 421] width 73 height 21
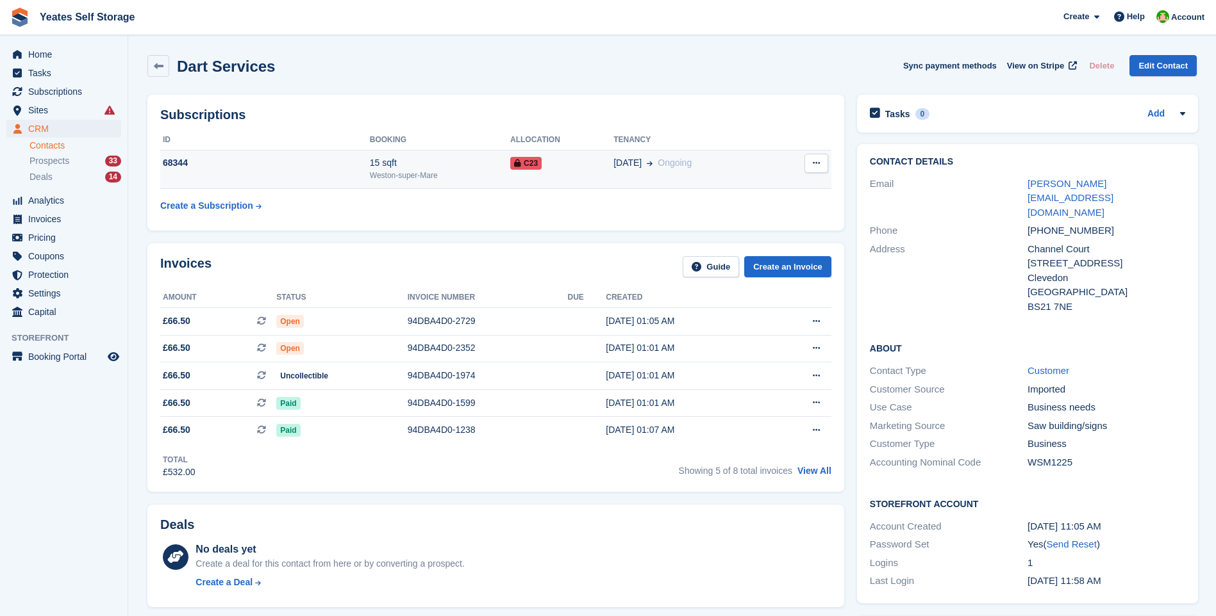
click at [523, 174] on td "C23" at bounding box center [561, 169] width 103 height 39
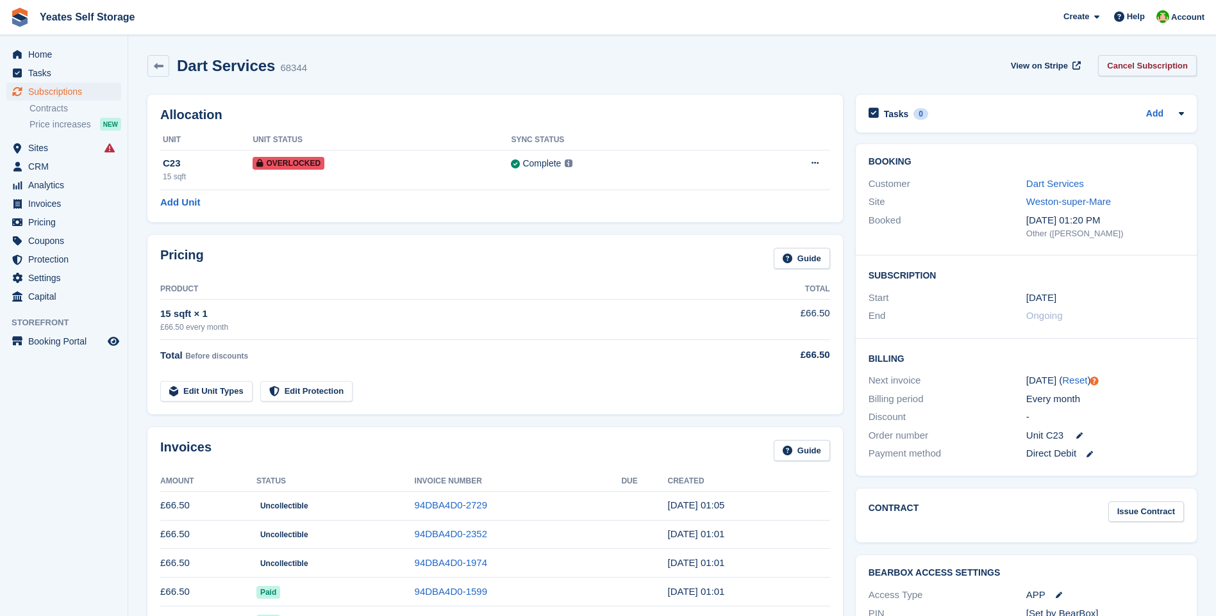
click at [1151, 65] on link "Cancel Subscription" at bounding box center [1147, 65] width 99 height 21
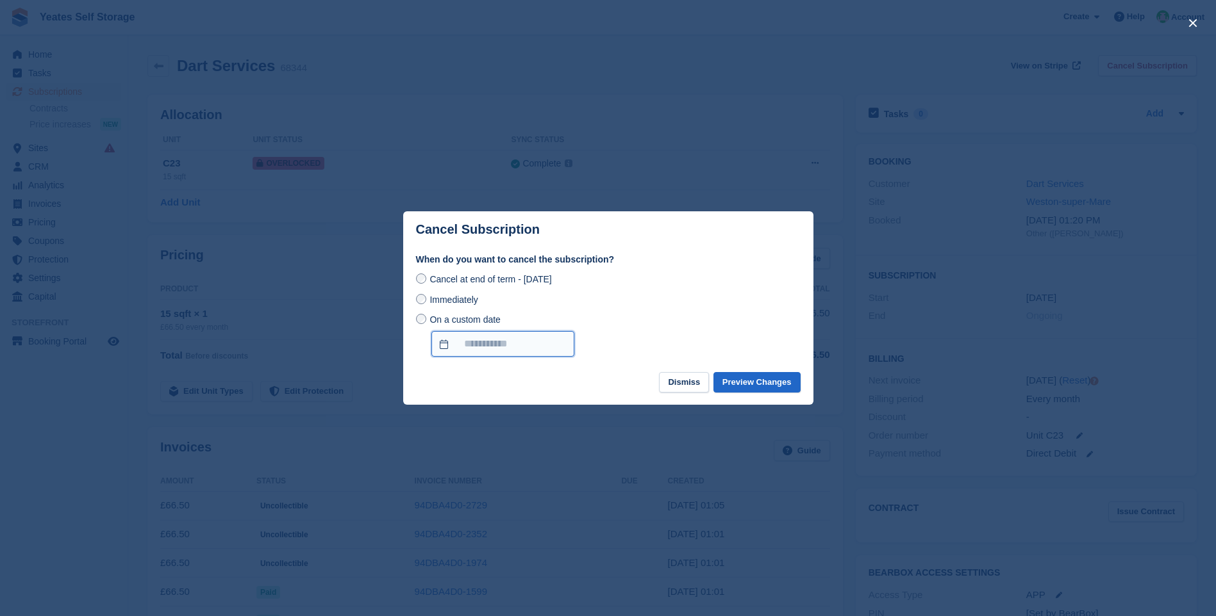
click at [503, 347] on input "On a custom date" at bounding box center [502, 344] width 143 height 26
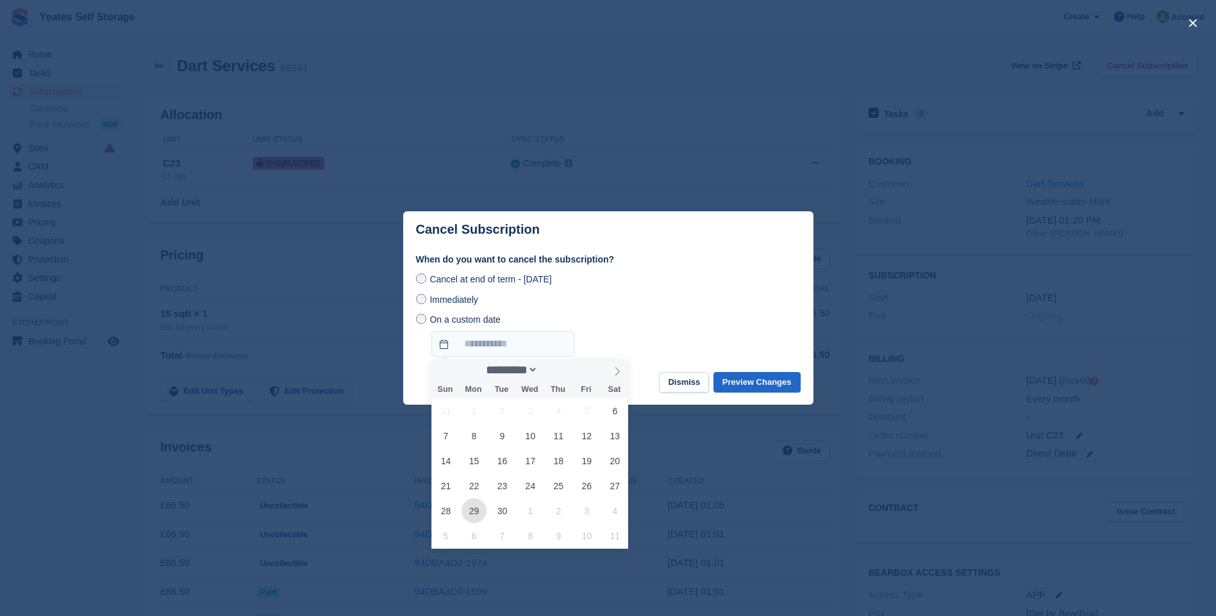
click at [469, 509] on span "29" at bounding box center [473, 511] width 25 height 25
type input "**********"
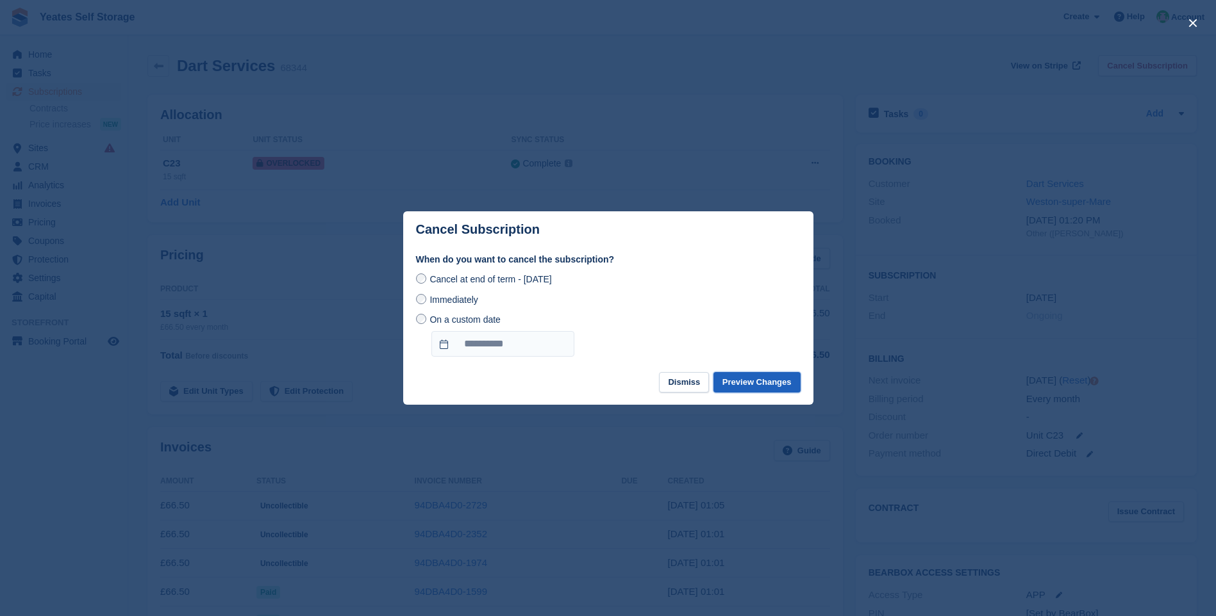
click at [759, 378] on button "Preview Changes" at bounding box center [756, 382] width 87 height 21
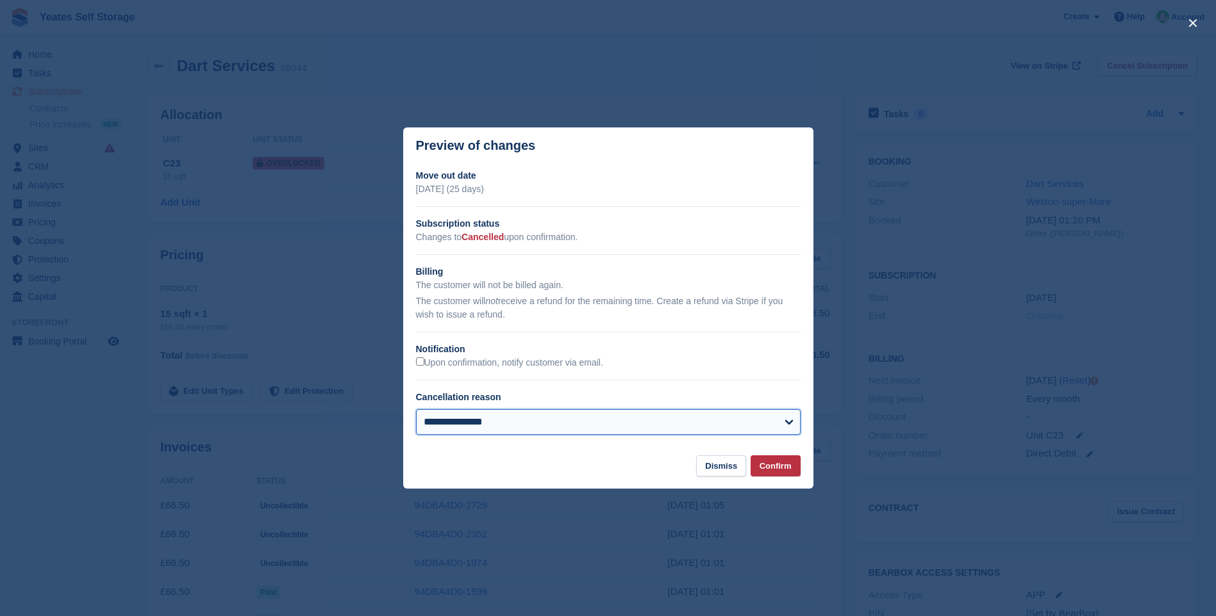
click at [522, 420] on select "**********" at bounding box center [608, 422] width 384 height 26
select select "*****"
click at [416, 411] on select "**********" at bounding box center [608, 422] width 384 height 26
click at [780, 461] on button "Confirm" at bounding box center [775, 466] width 50 height 21
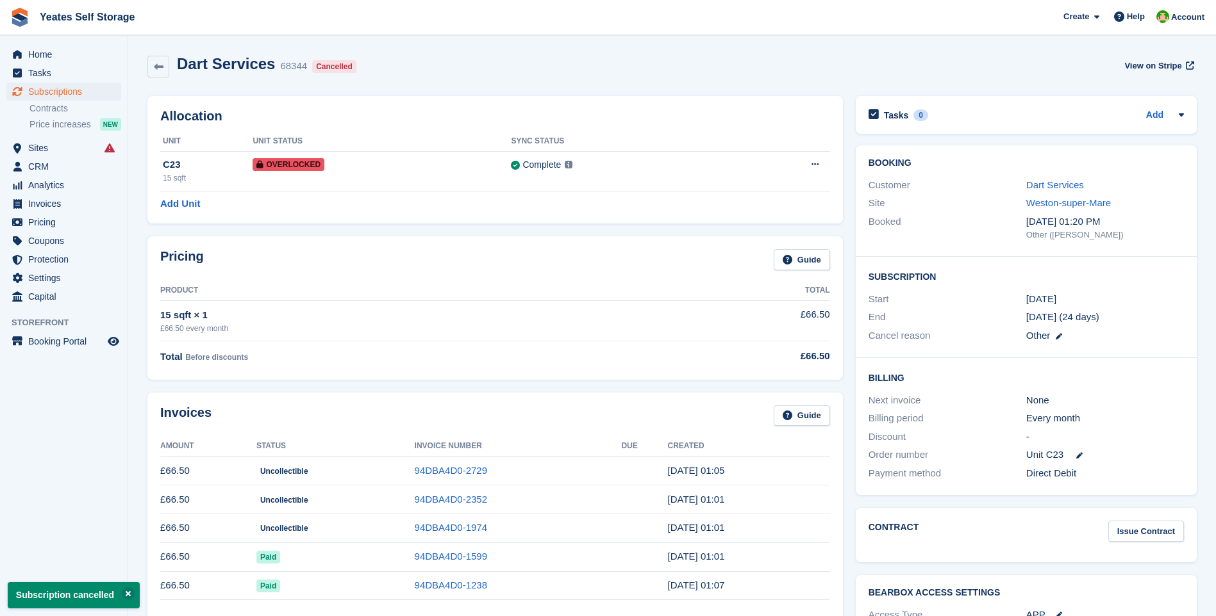
click at [613, 226] on div "Allocation Unit Unit Status Sync Status C23 15 sqft Overlocked Complete Last sy…" at bounding box center [495, 160] width 708 height 140
click at [47, 58] on span "Home" at bounding box center [66, 54] width 77 height 18
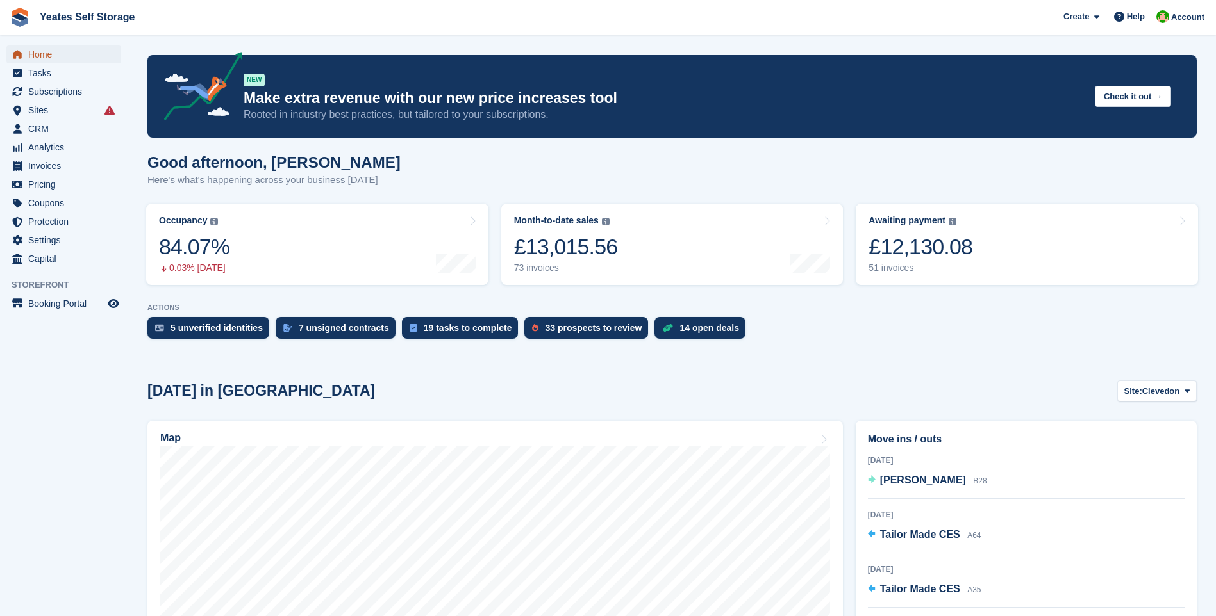
click at [44, 54] on span "Home" at bounding box center [66, 54] width 77 height 18
